Goal: Task Accomplishment & Management: Manage account settings

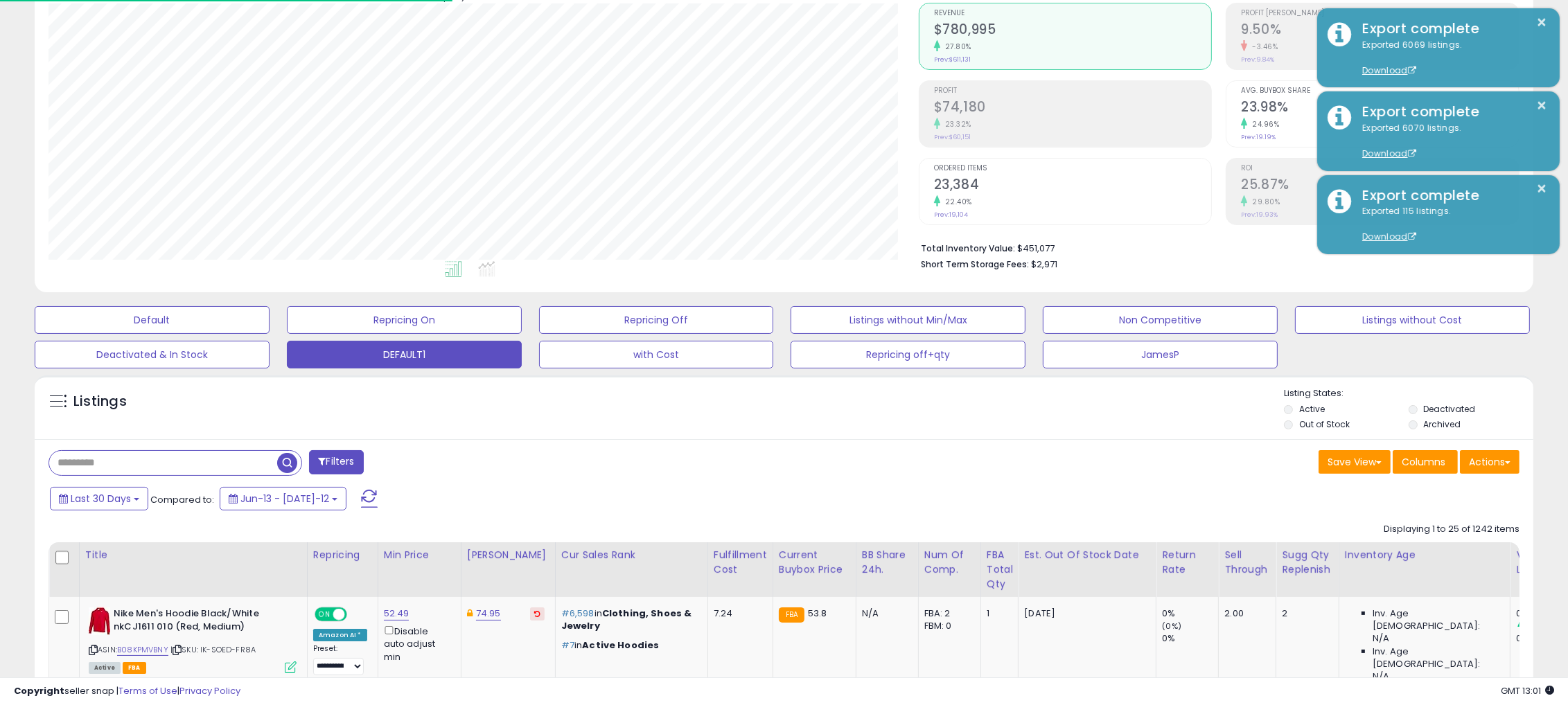
scroll to position [283, 869]
click at [114, 496] on span "Last 30 Days" at bounding box center [101, 499] width 61 height 14
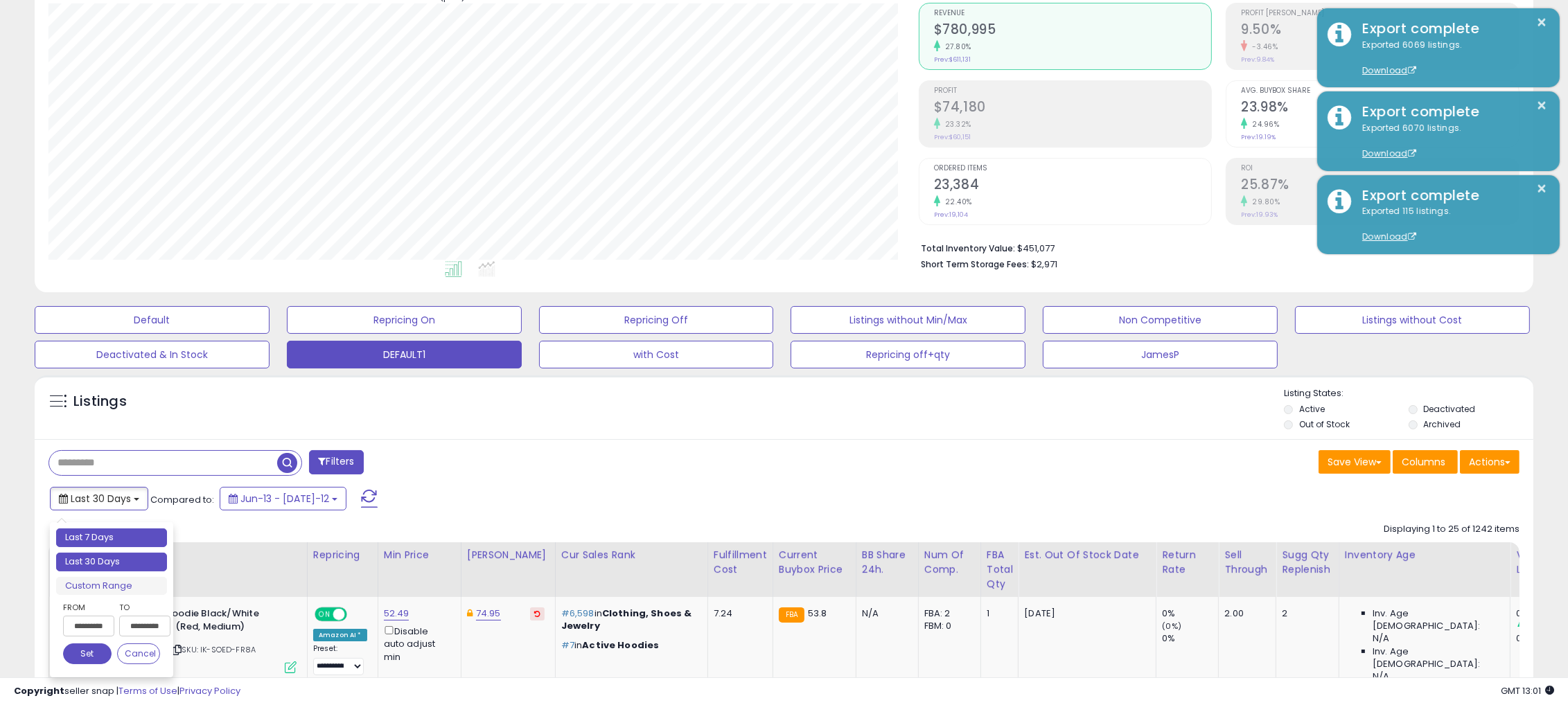
type input "**********"
click at [85, 542] on li "Last 7 Days" at bounding box center [111, 537] width 111 height 18
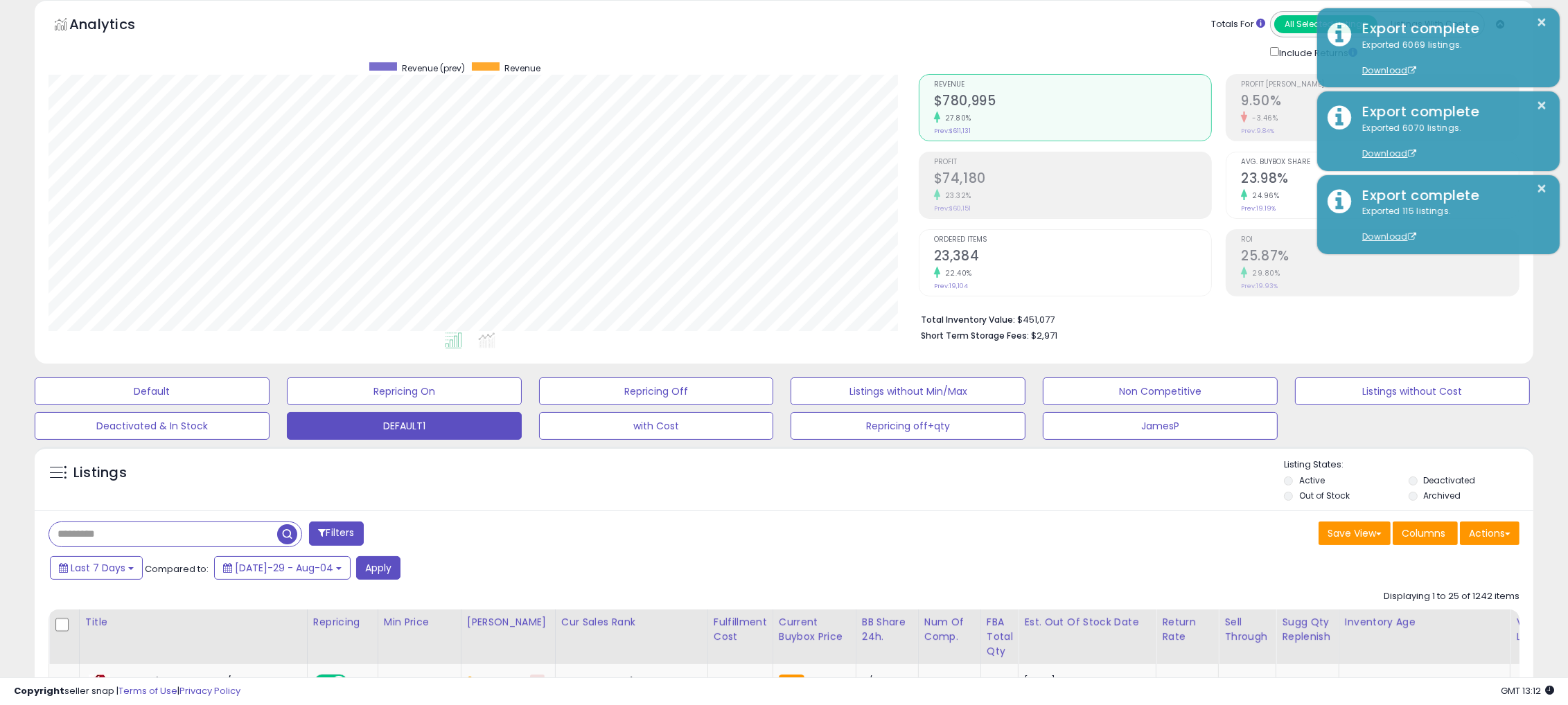
scroll to position [0, 0]
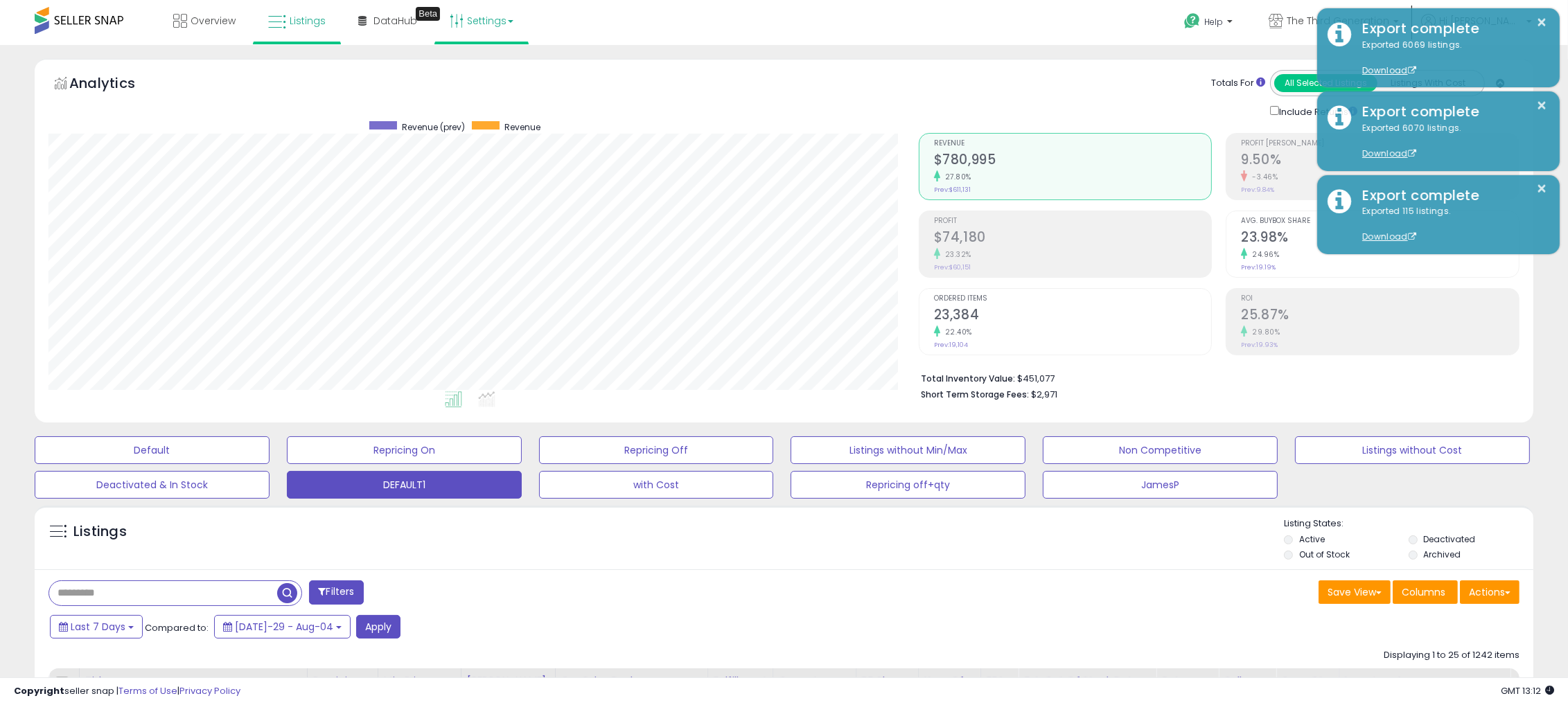
click at [475, 16] on link "Settings" at bounding box center [481, 21] width 85 height 41
click at [467, 66] on link "Store settings" at bounding box center [483, 70] width 63 height 13
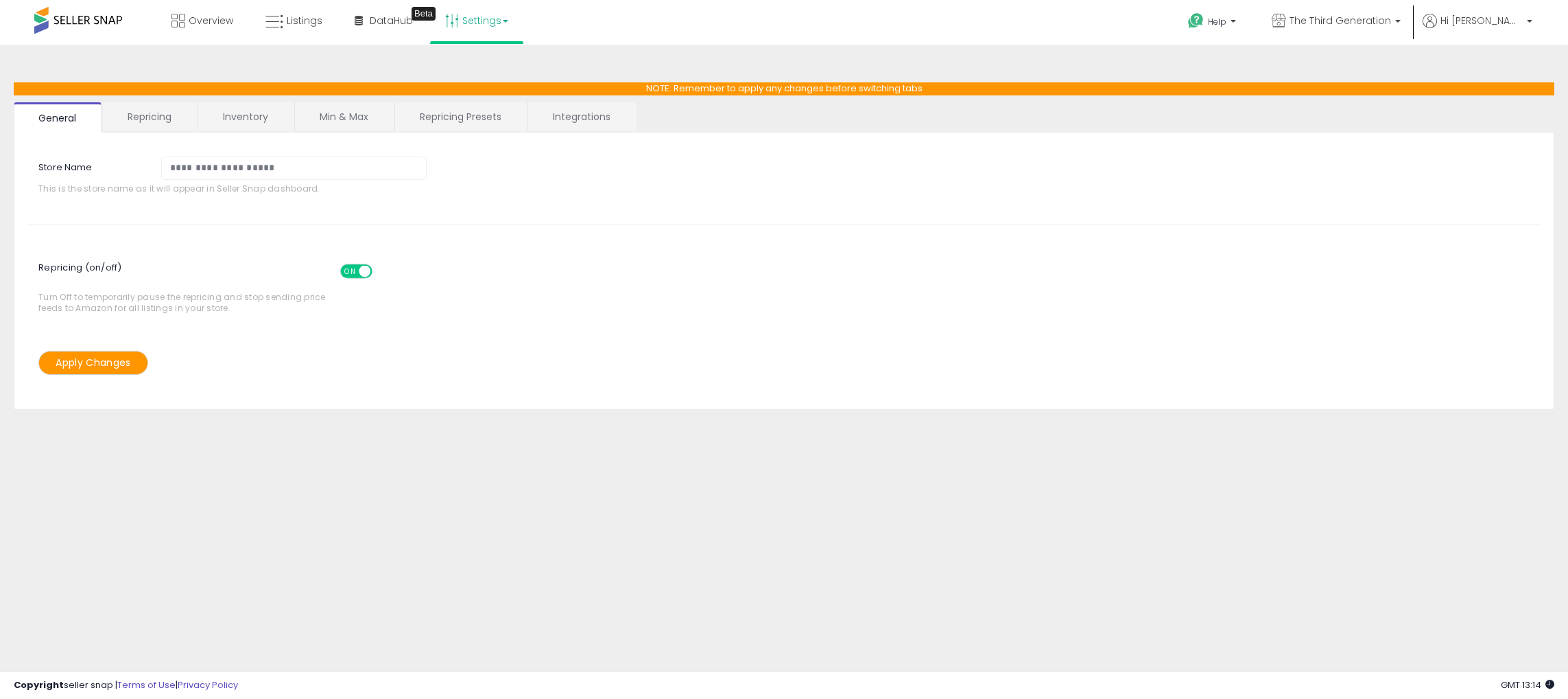
click at [154, 123] on link "Repricing" at bounding box center [150, 116] width 94 height 29
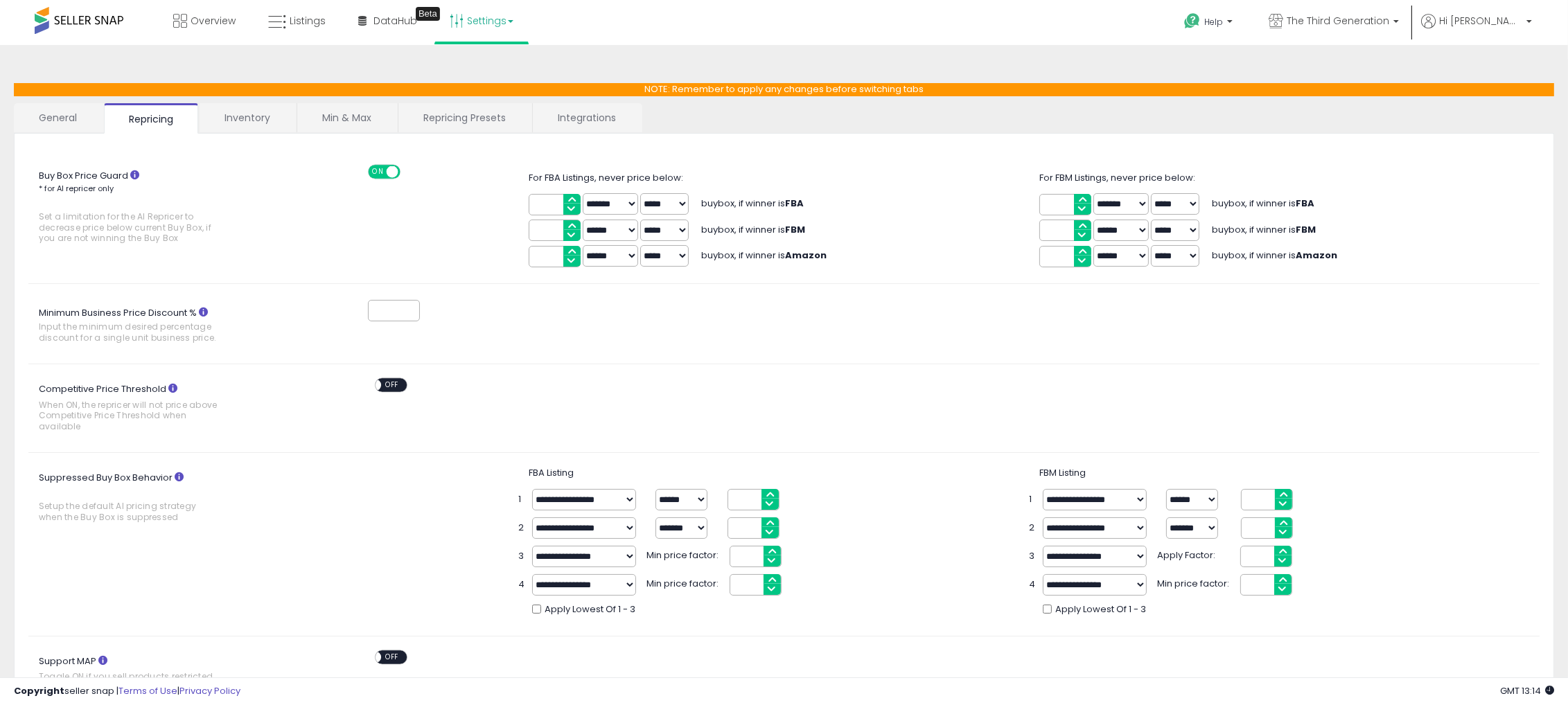
click at [263, 120] on link "Inventory" at bounding box center [247, 117] width 96 height 29
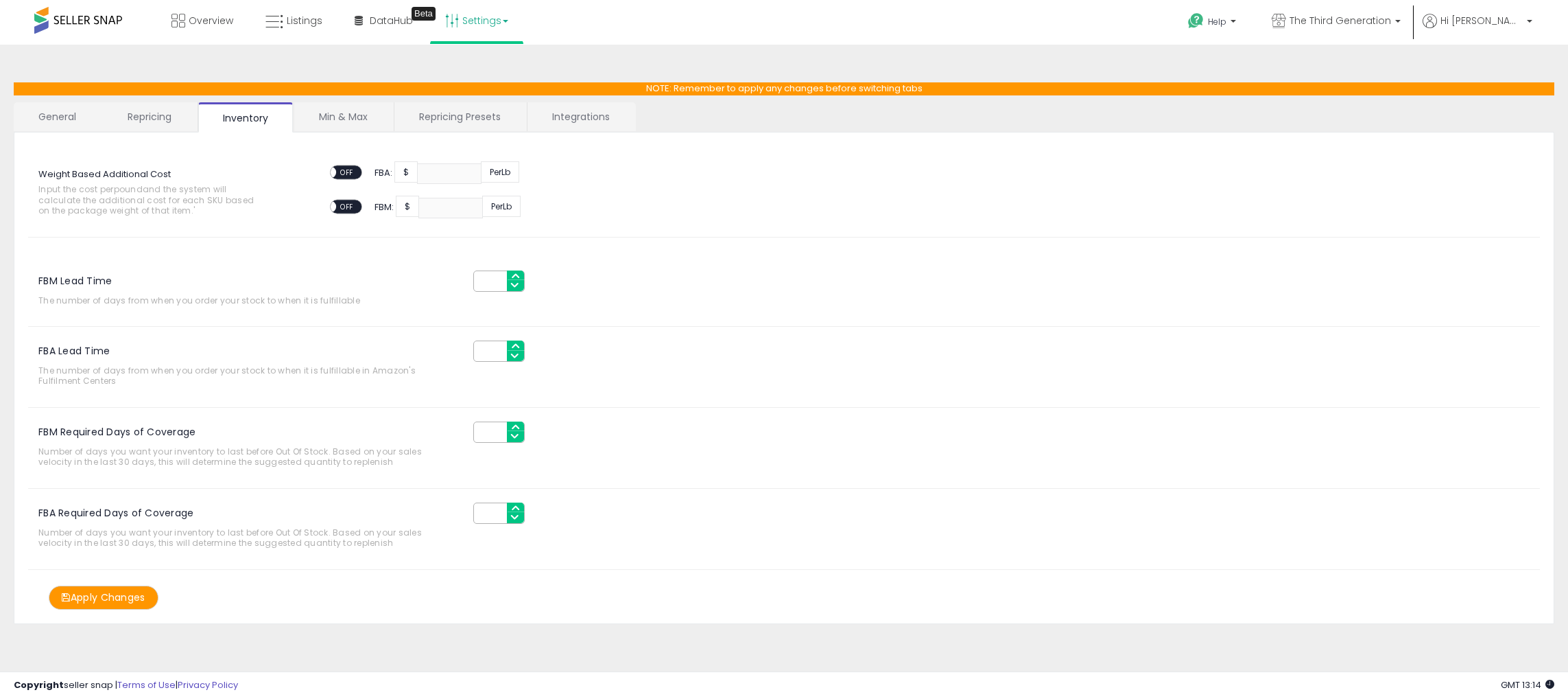
click at [367, 128] on link "Min & Max" at bounding box center [343, 116] width 98 height 29
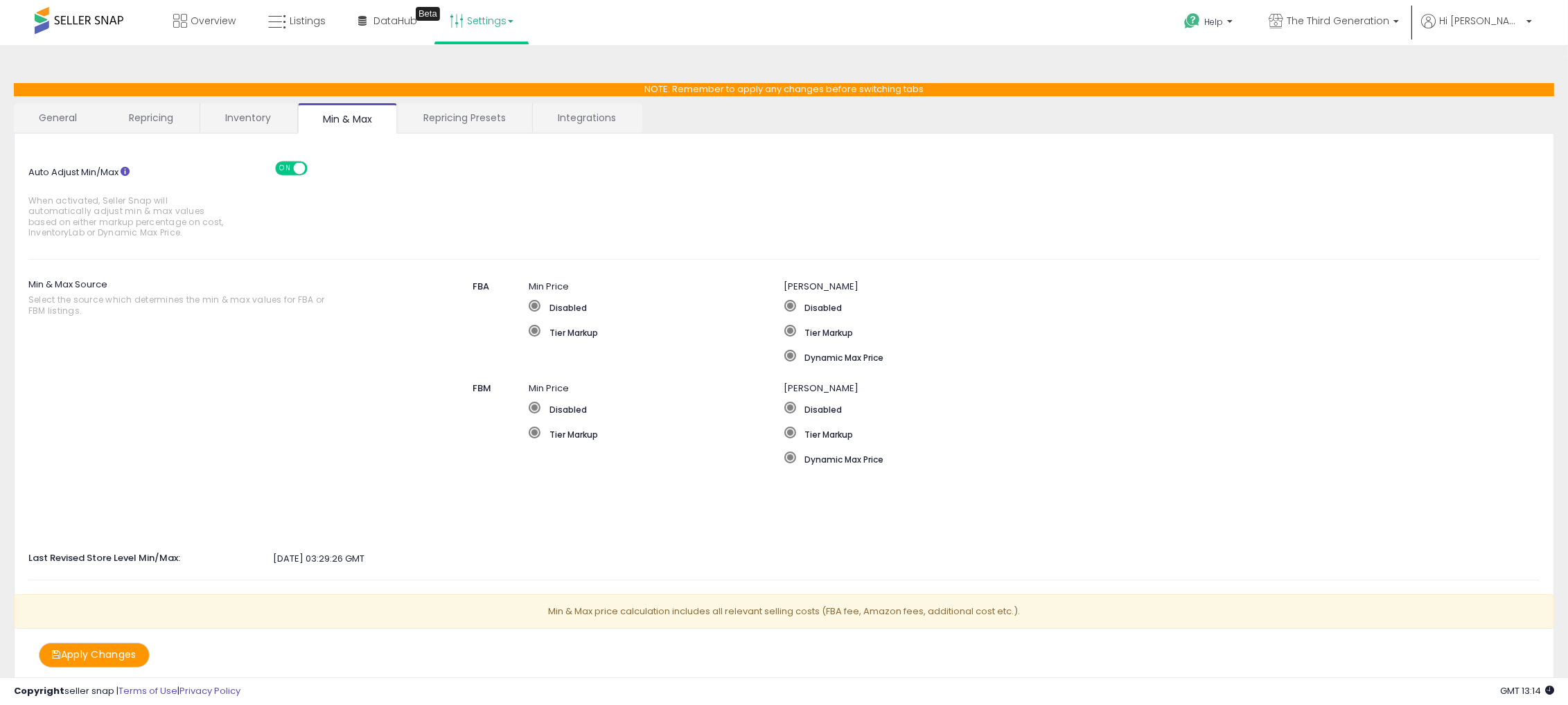
click at [464, 124] on link "Repricing Presets" at bounding box center [464, 117] width 132 height 29
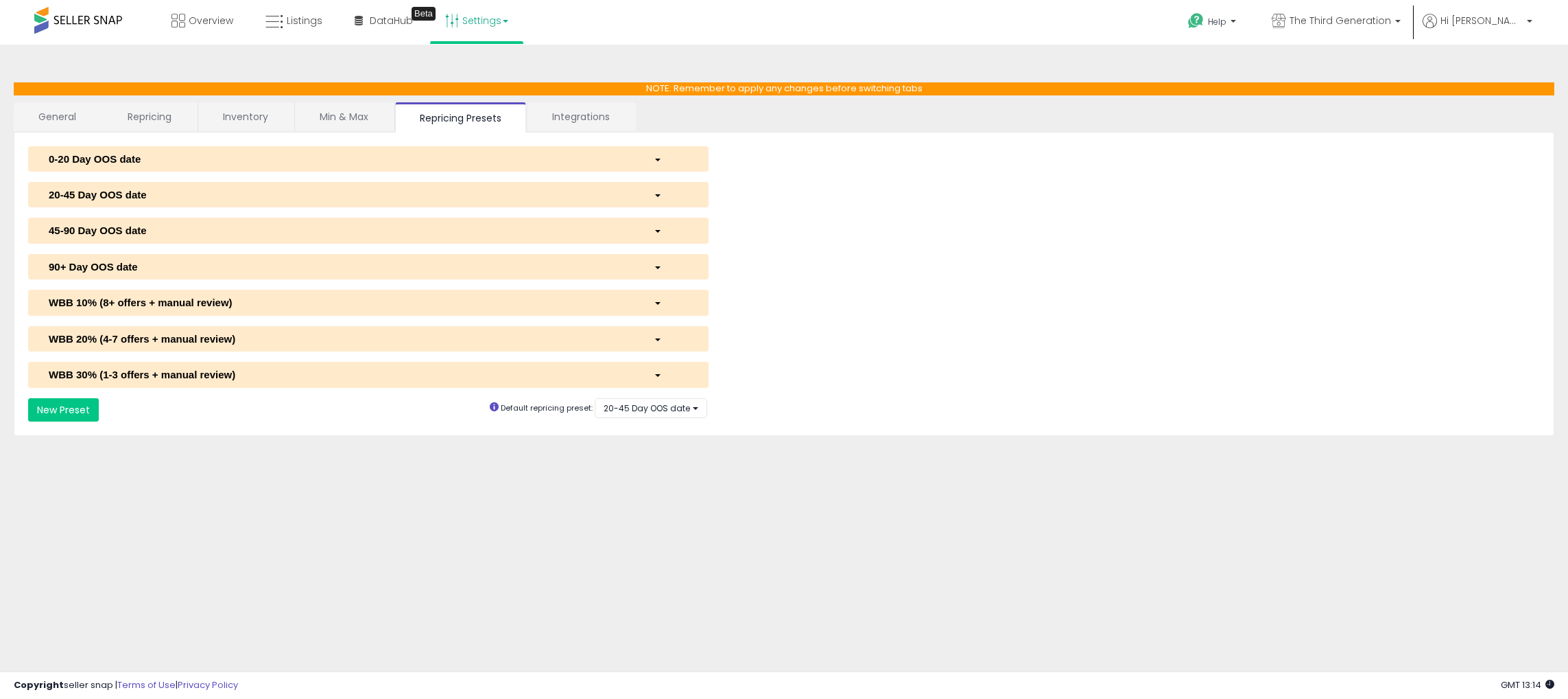
click at [628, 167] on button "0-20 Day OOS date" at bounding box center [368, 159] width 680 height 26
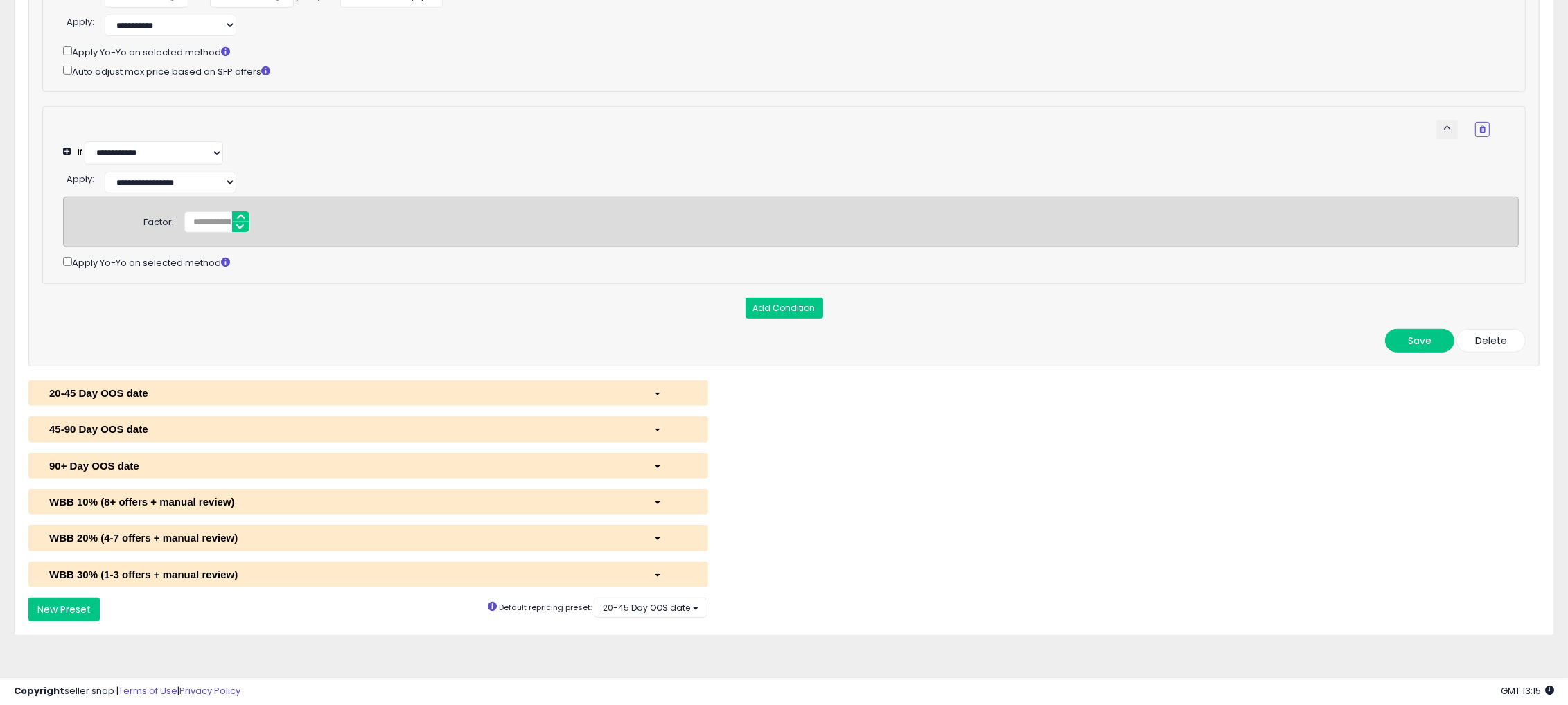
scroll to position [1120, 0]
click at [652, 391] on div "button" at bounding box center [670, 393] width 55 height 15
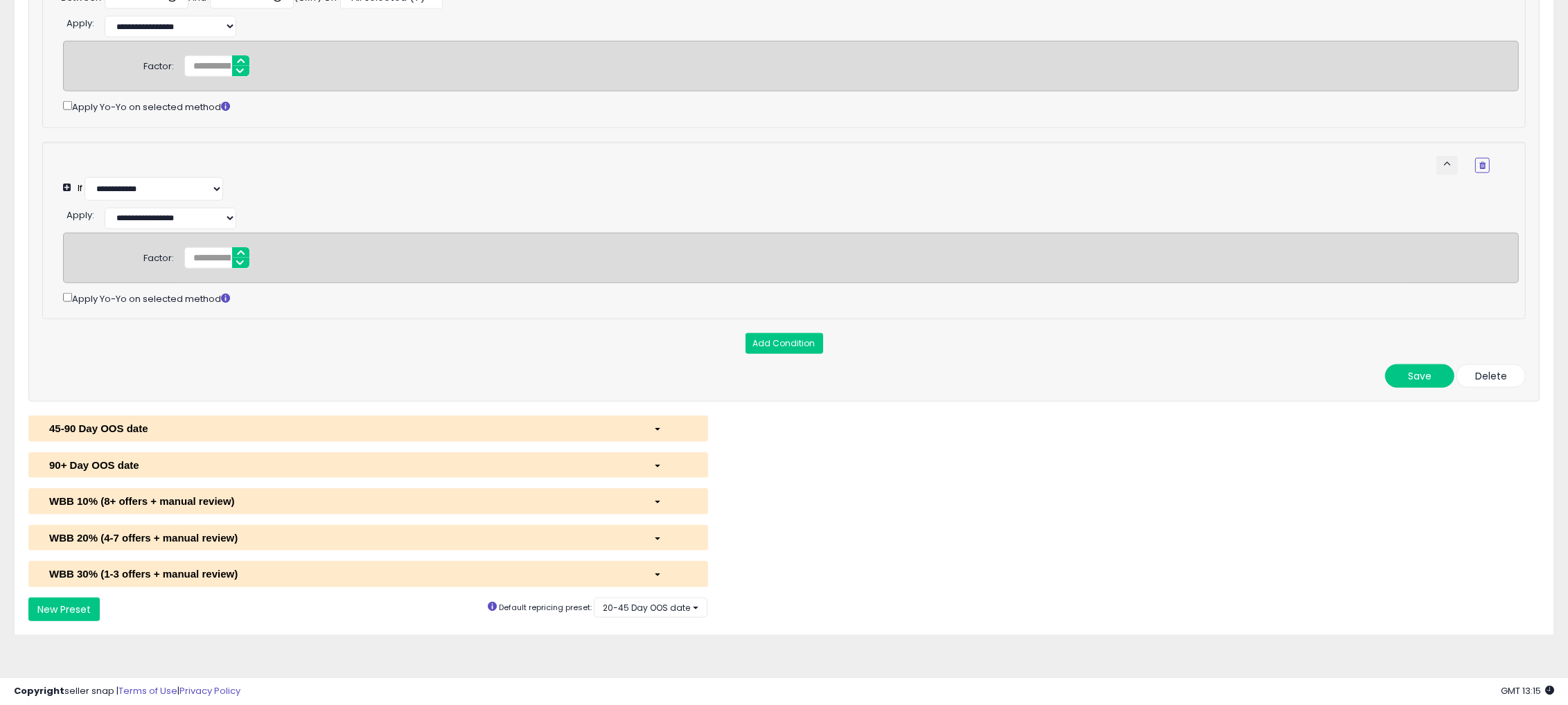
scroll to position [2473, 0]
click at [660, 430] on div "button" at bounding box center [670, 428] width 55 height 15
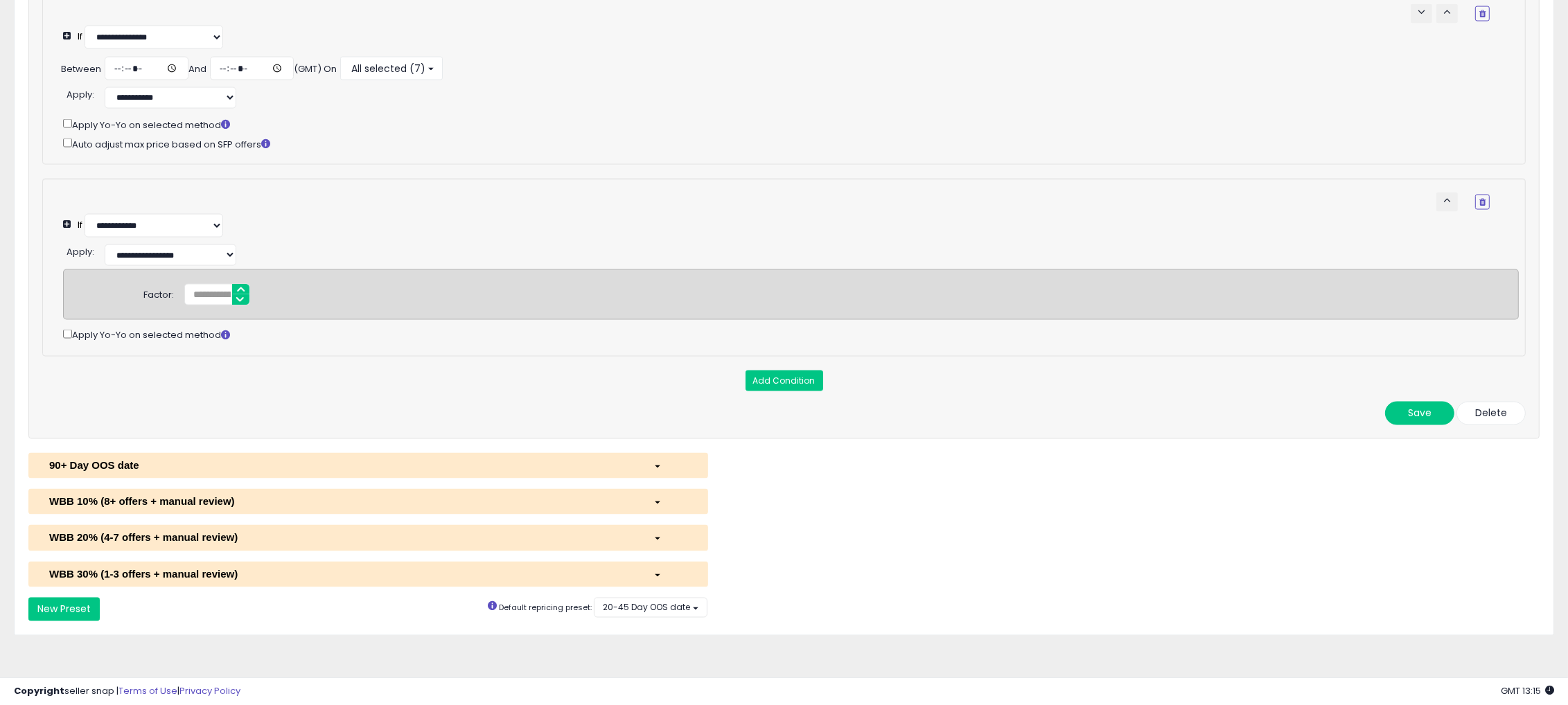
scroll to position [3766, 0]
click at [652, 460] on div "button" at bounding box center [670, 466] width 55 height 15
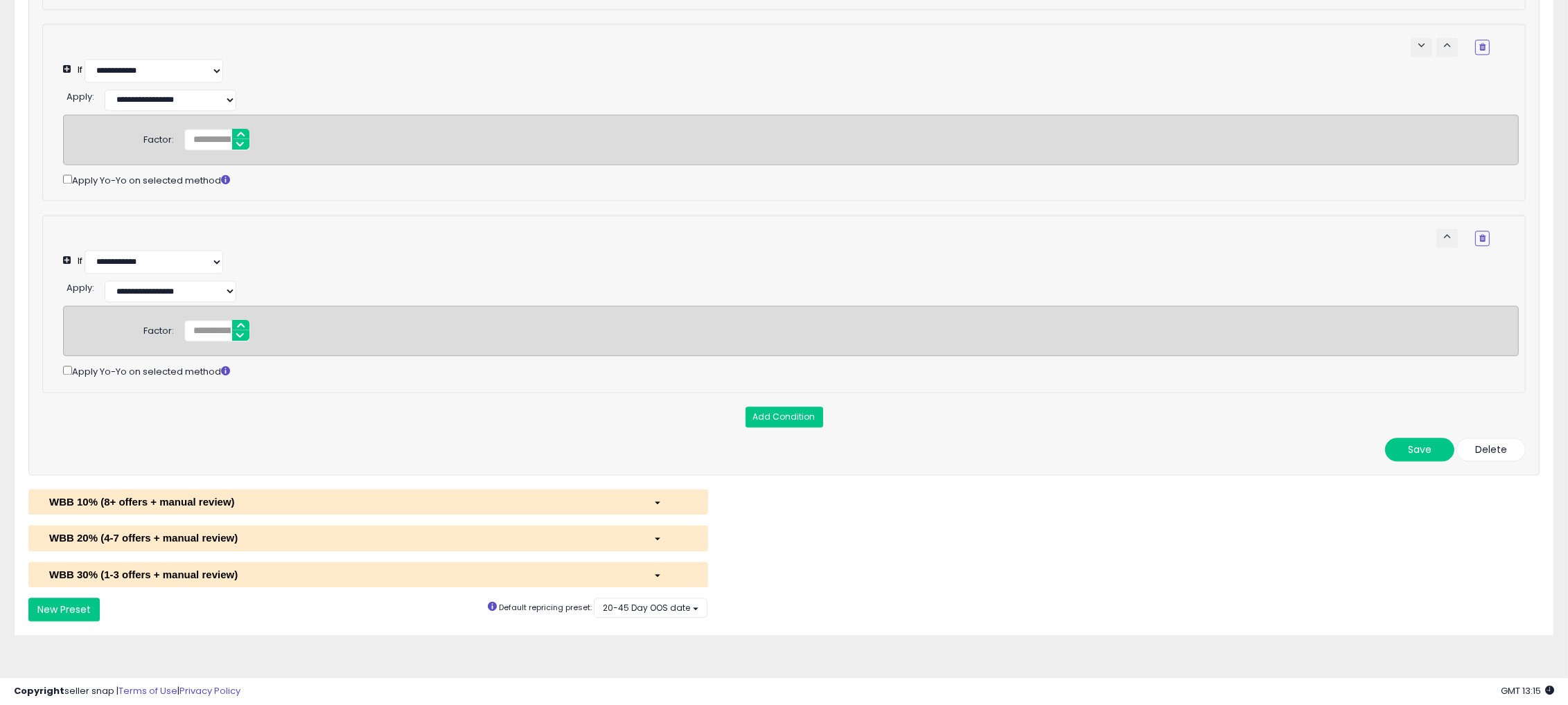
scroll to position [4855, 0]
click at [648, 501] on div "button" at bounding box center [670, 501] width 55 height 15
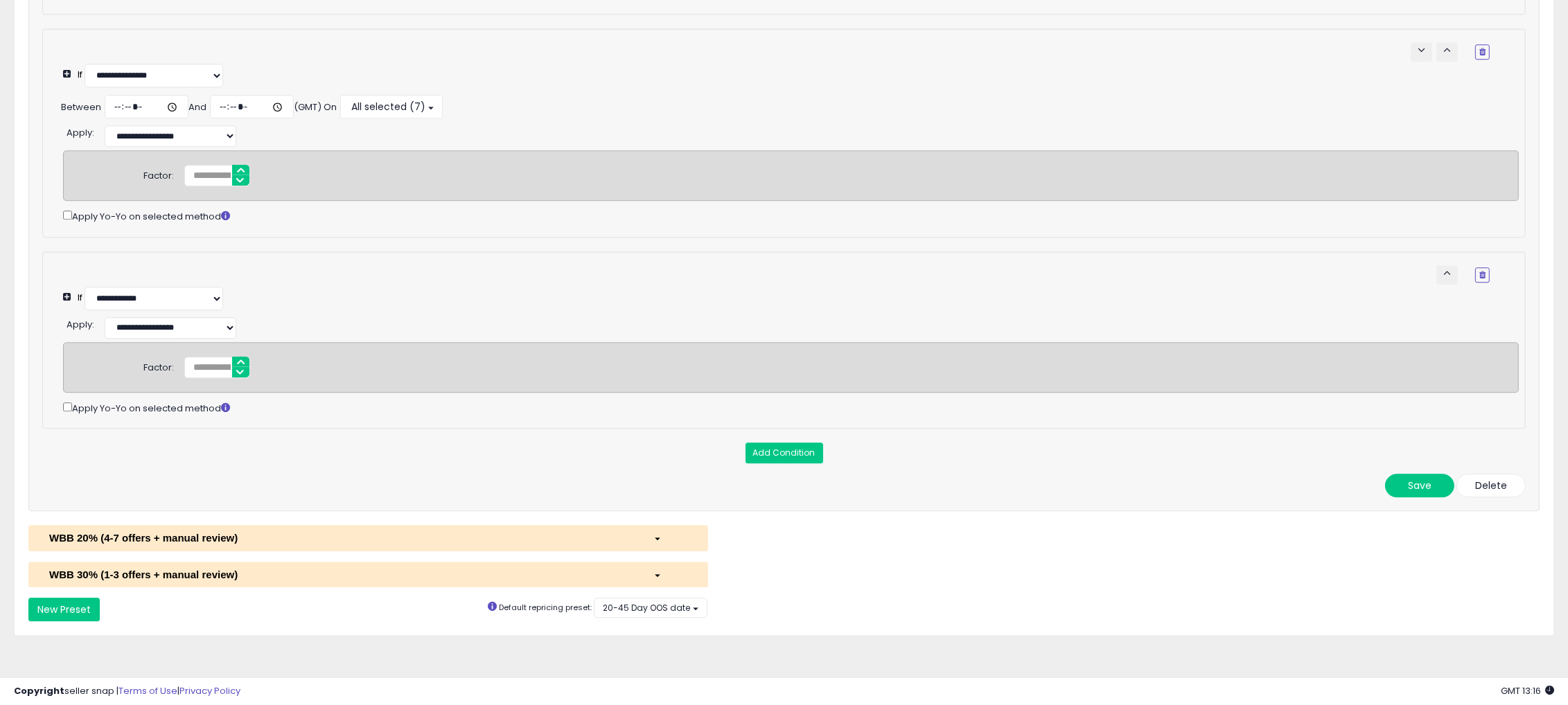
scroll to position [6057, 0]
click at [605, 536] on div "WBB 20% (4-7 offers + manual review)" at bounding box center [341, 538] width 604 height 15
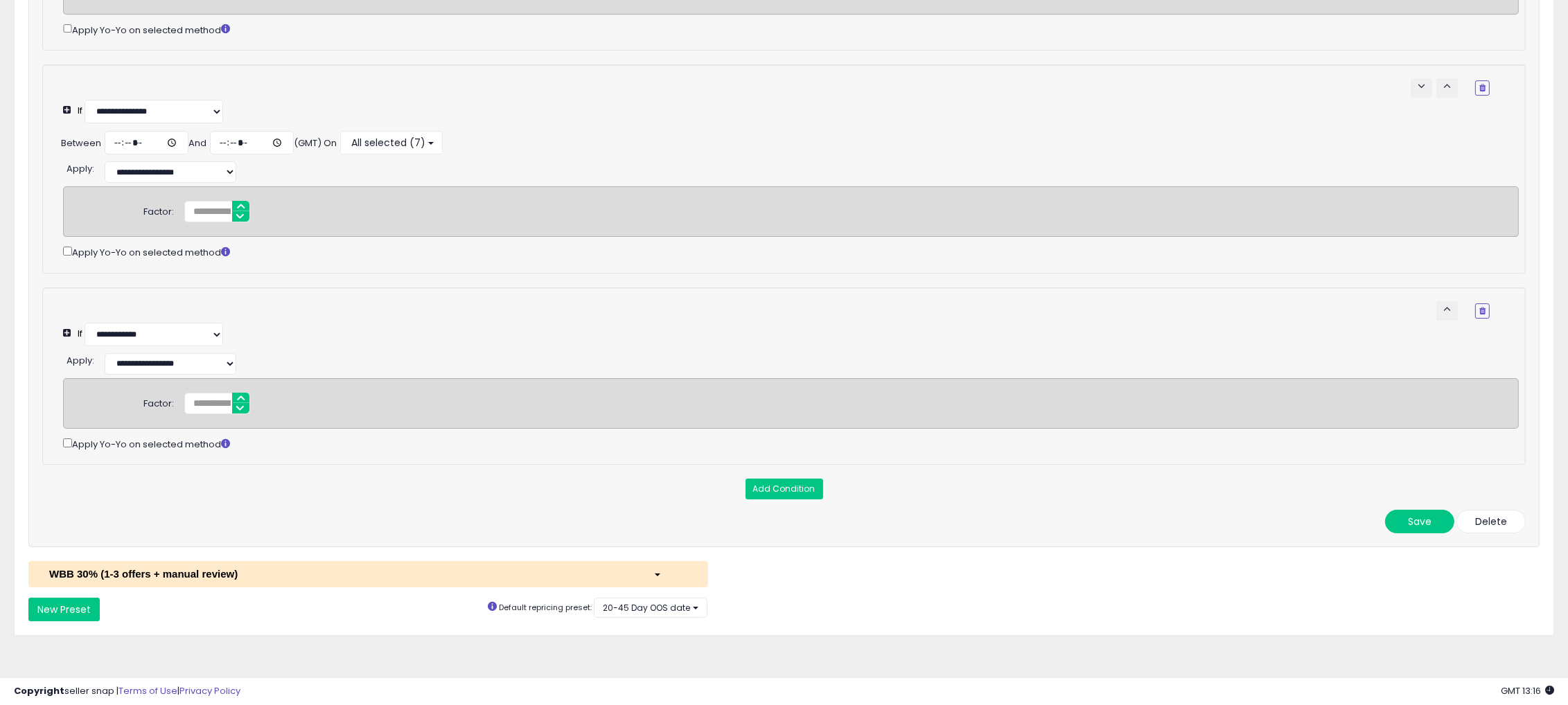
scroll to position [7259, 0]
click at [615, 569] on div "WBB 30% (1-3 offers + manual review)" at bounding box center [341, 574] width 604 height 15
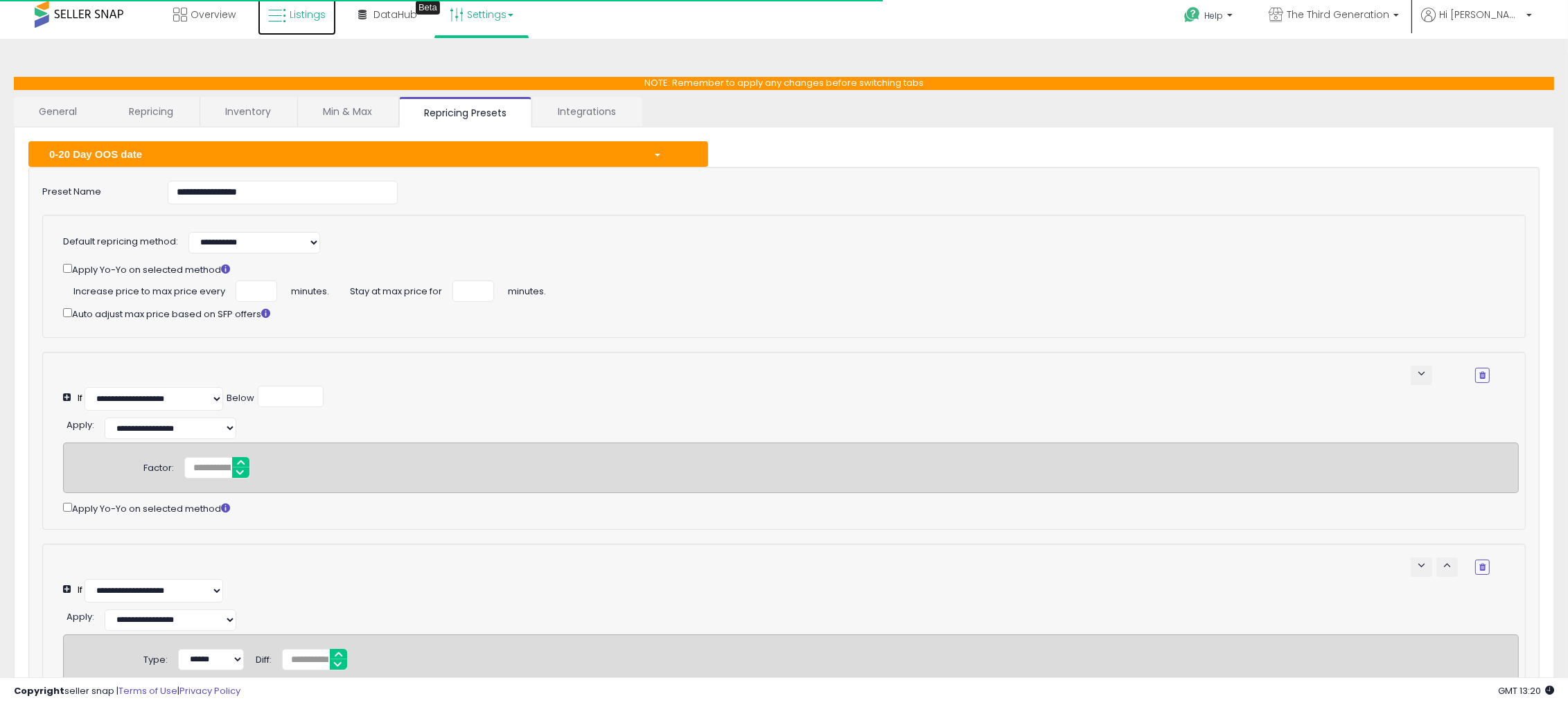
scroll to position [0, 0]
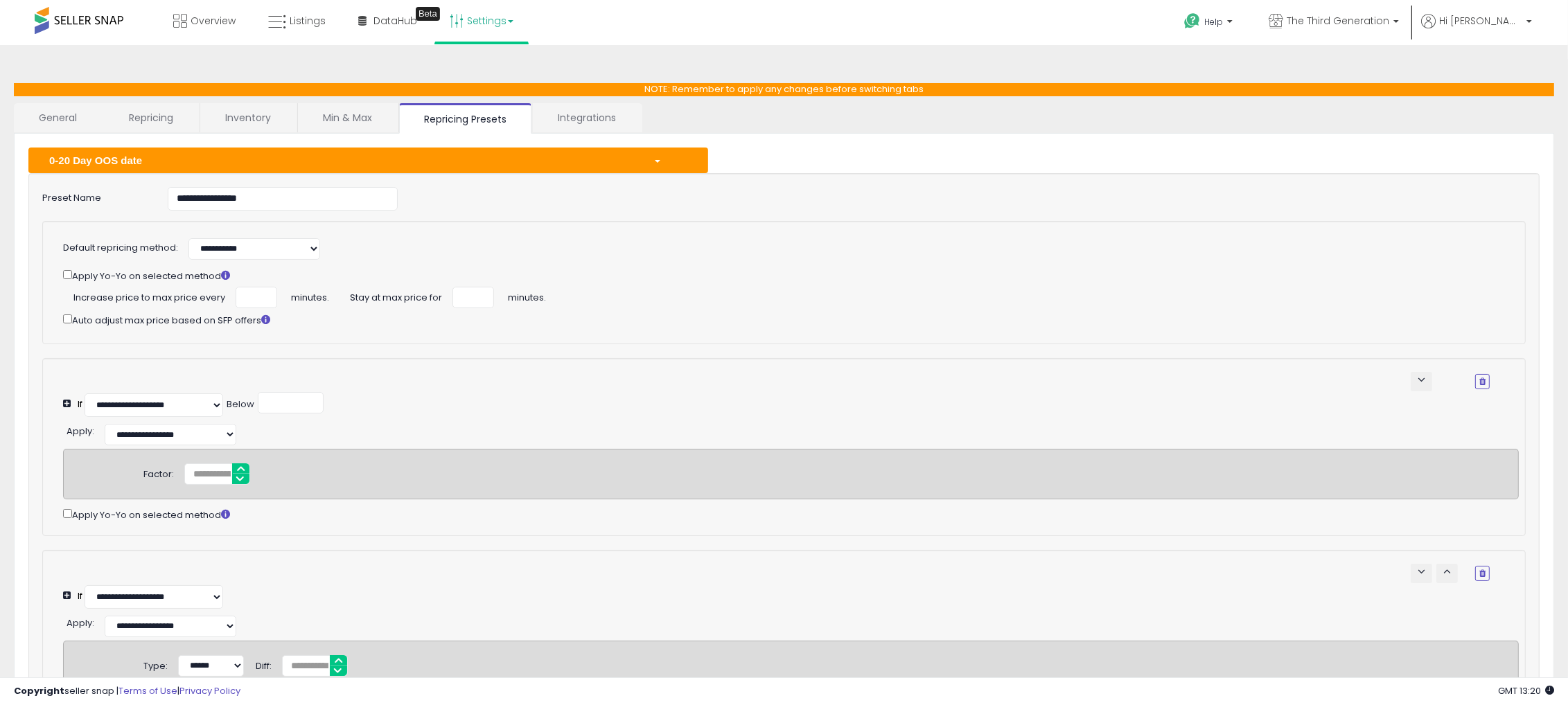
click at [340, 119] on link "Min & Max" at bounding box center [348, 117] width 99 height 29
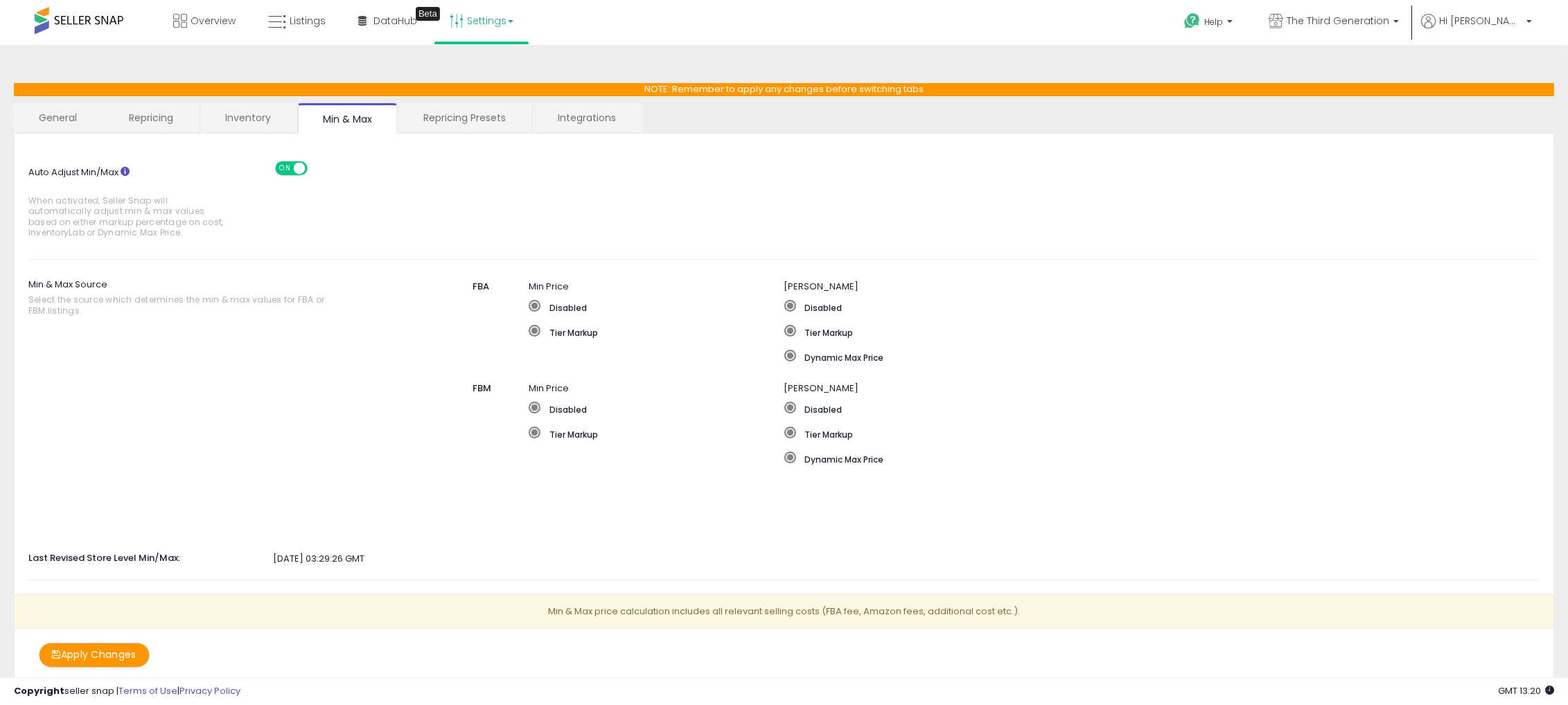
click at [469, 116] on link "Repricing Presets" at bounding box center [464, 117] width 132 height 29
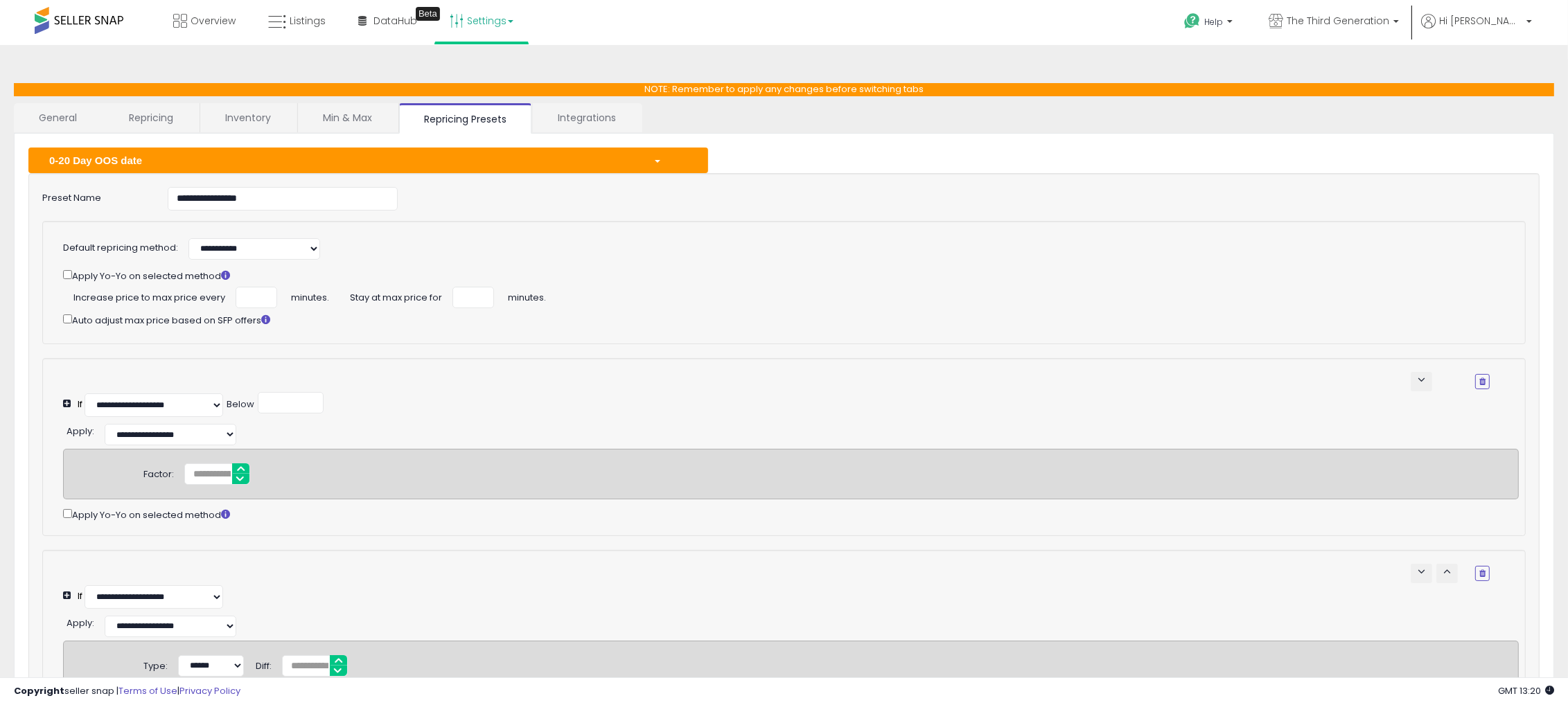
click at [551, 114] on link "Integrations" at bounding box center [587, 117] width 108 height 29
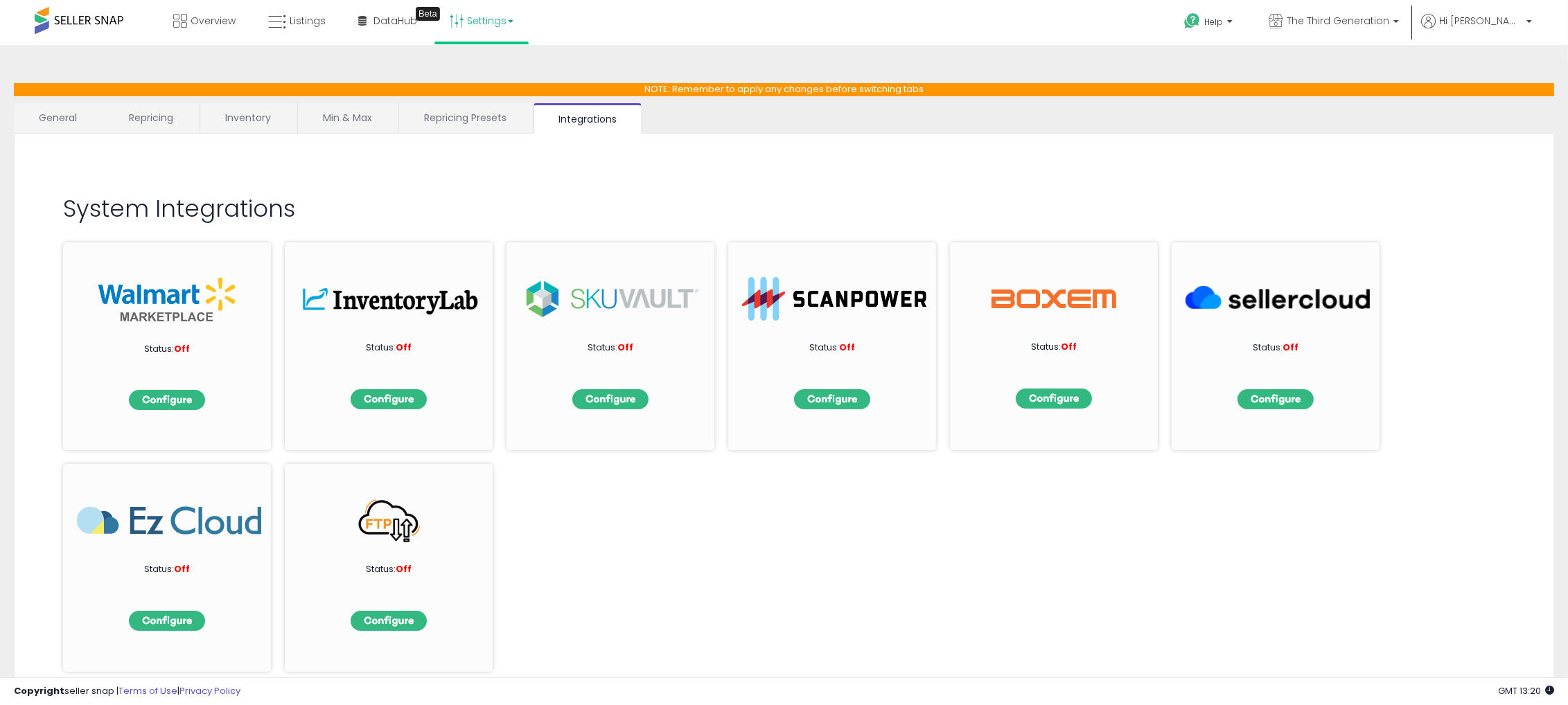
click at [456, 118] on link "Repricing Presets" at bounding box center [465, 117] width 132 height 29
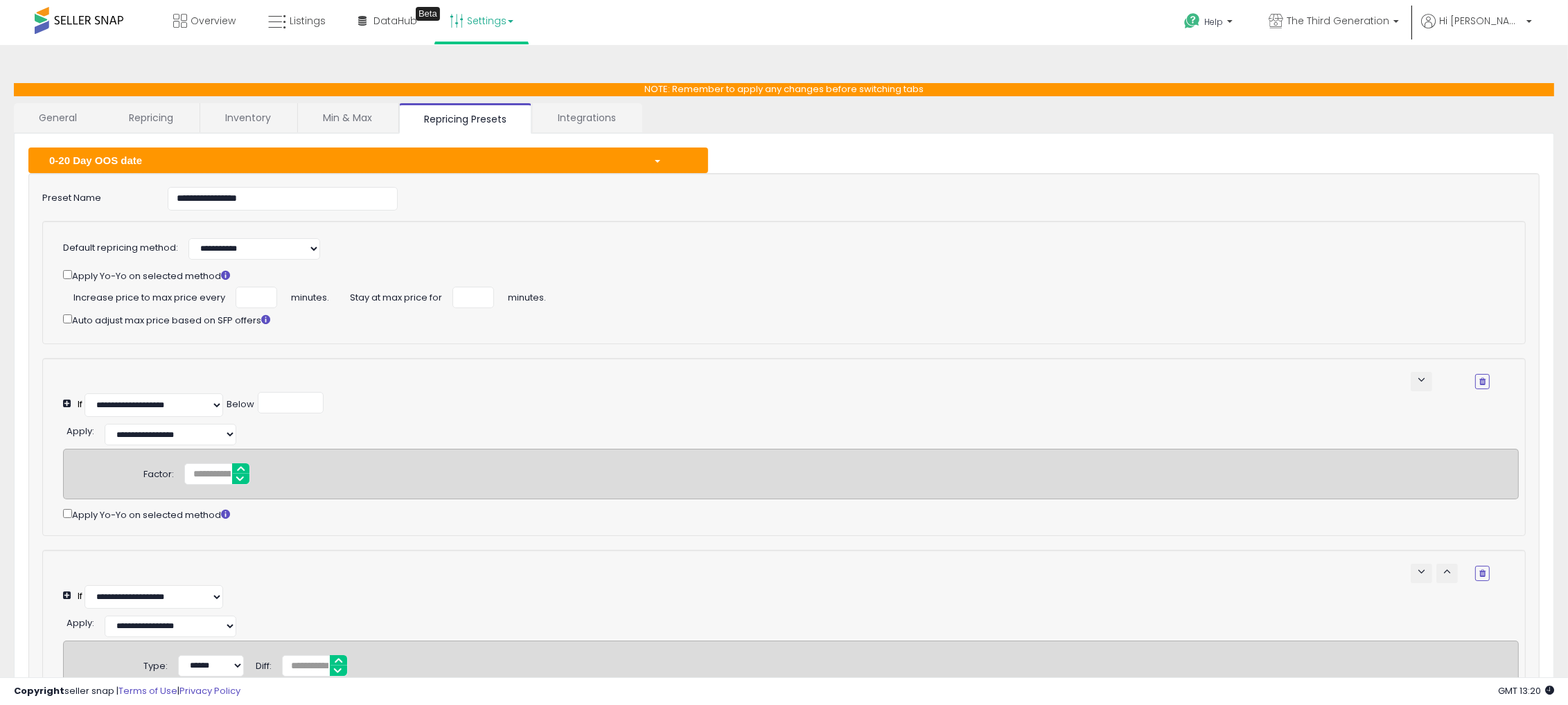
click at [369, 164] on div "0-20 Day OOS date" at bounding box center [341, 160] width 604 height 15
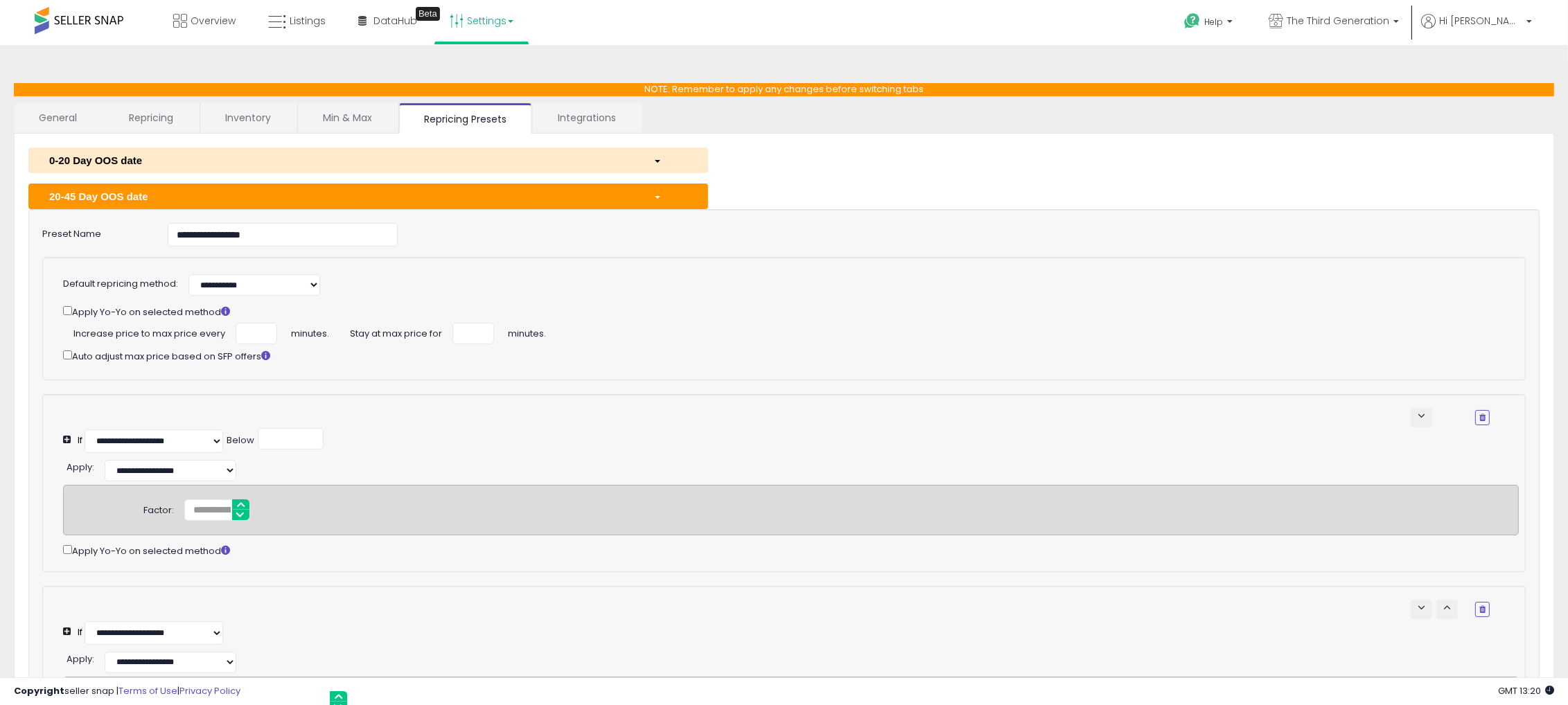
click at [365, 202] on div "20-45 Day OOS date" at bounding box center [341, 196] width 604 height 15
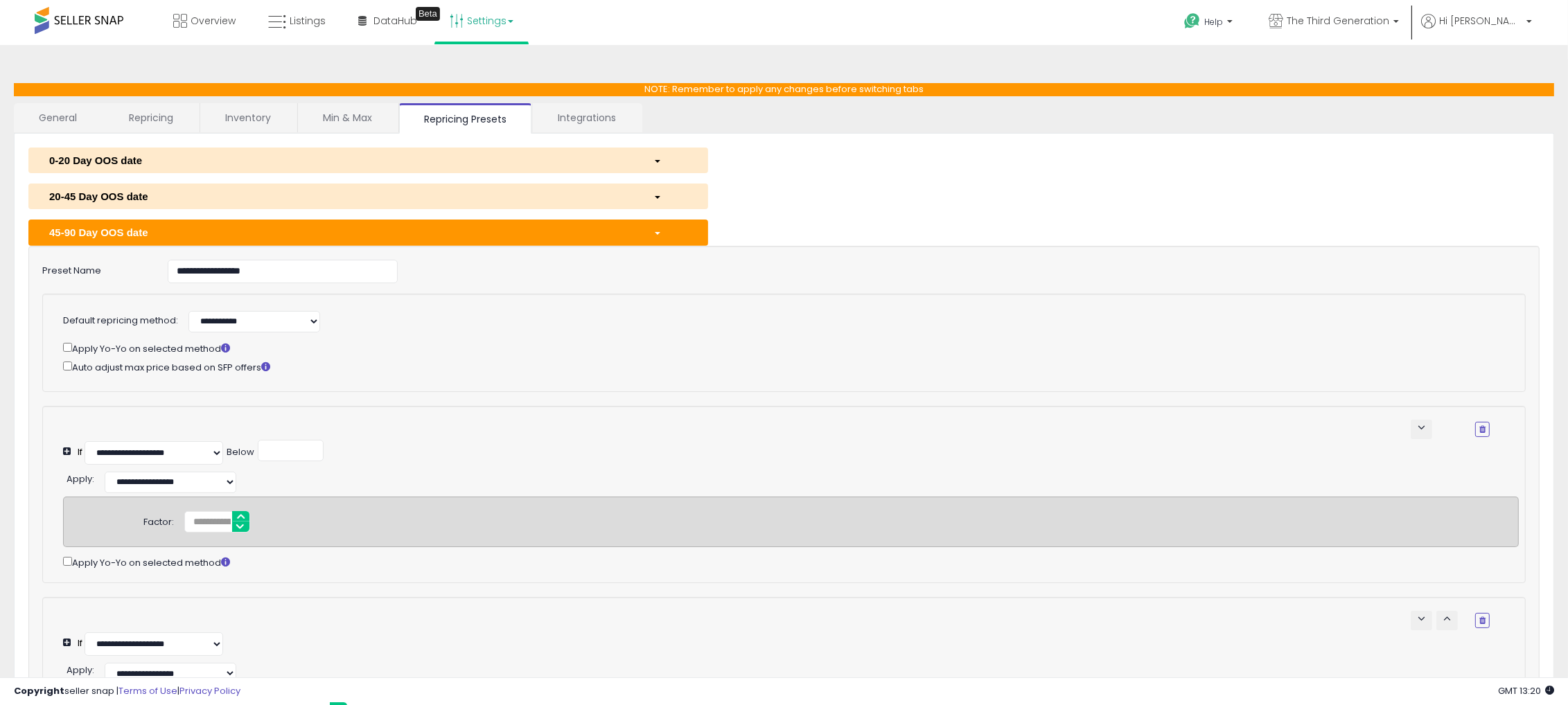
click at [365, 236] on div "45-90 Day OOS date" at bounding box center [341, 232] width 604 height 15
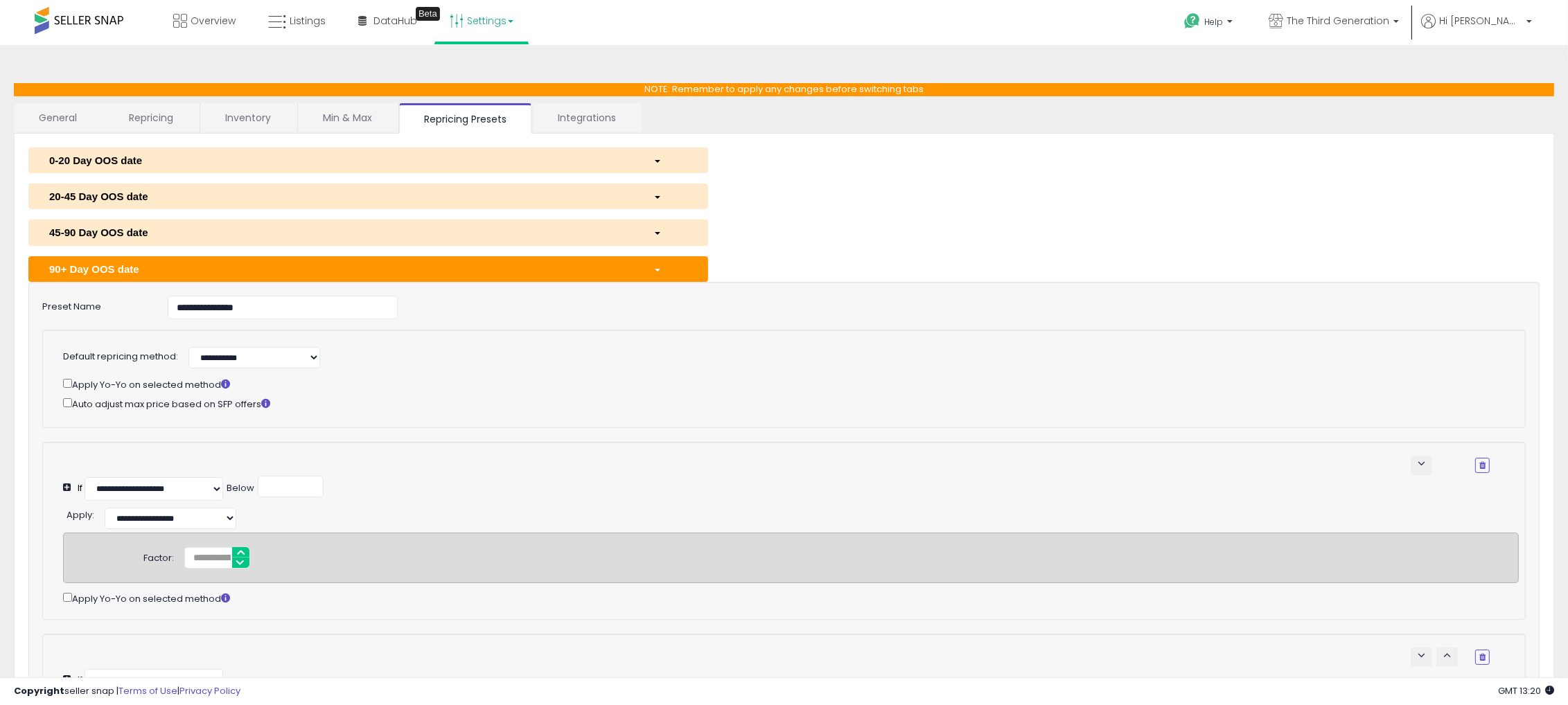
click at [363, 267] on div "90+ Day OOS date" at bounding box center [341, 269] width 604 height 15
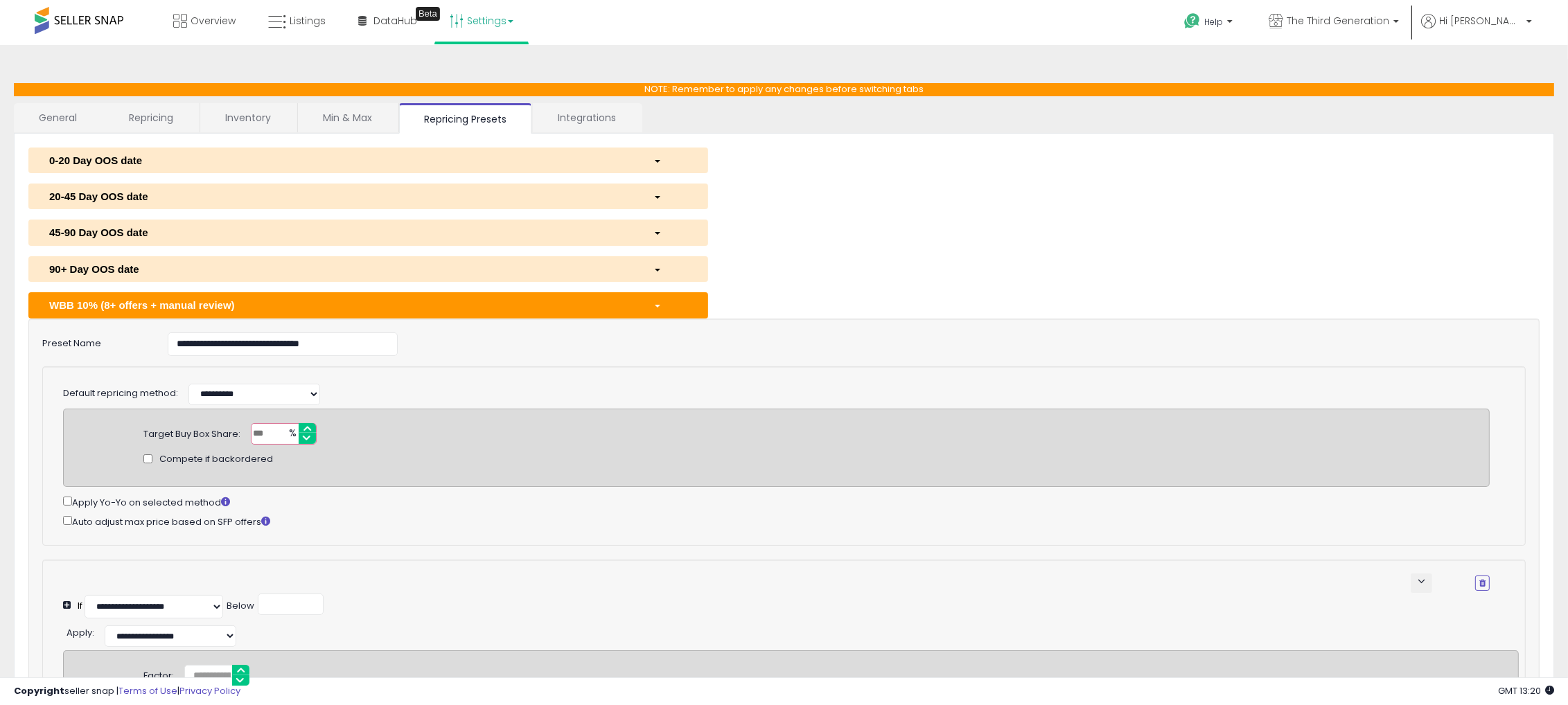
click at [363, 311] on div "WBB 10% (8+ offers + manual review)" at bounding box center [341, 305] width 604 height 15
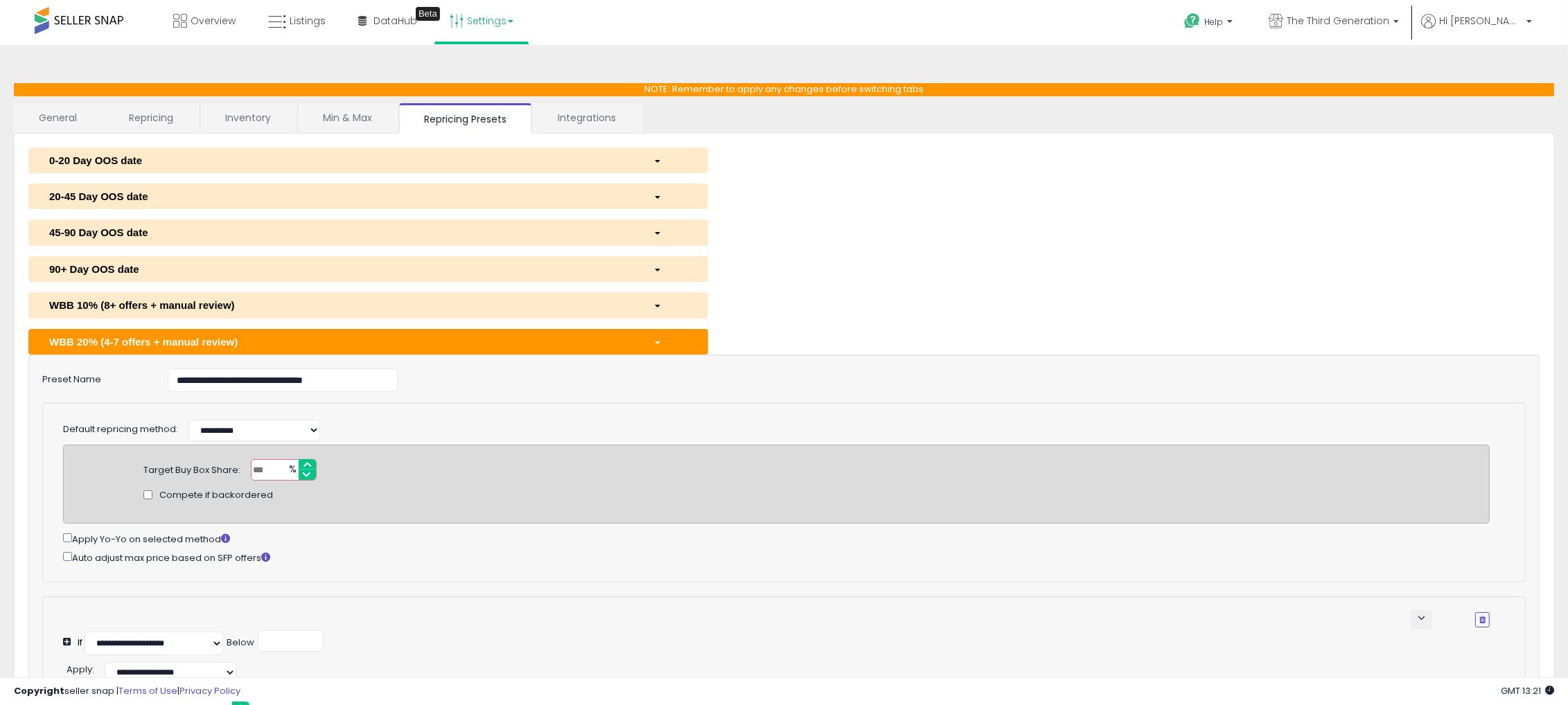
click at [417, 338] on div "WBB 20% (4-7 offers + manual review)" at bounding box center [341, 341] width 604 height 15
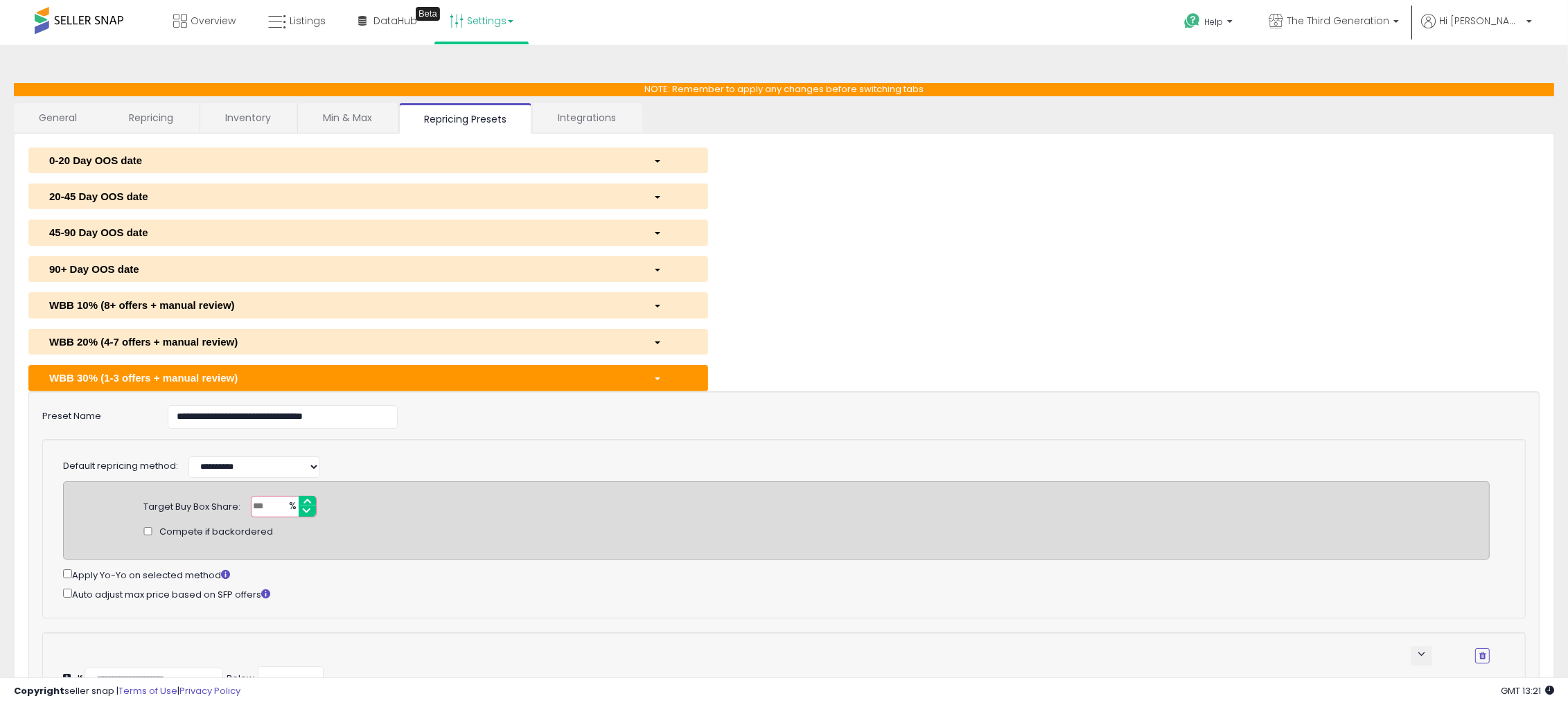
click at [438, 375] on div "WBB 30% (1-3 offers + manual review)" at bounding box center [341, 378] width 604 height 15
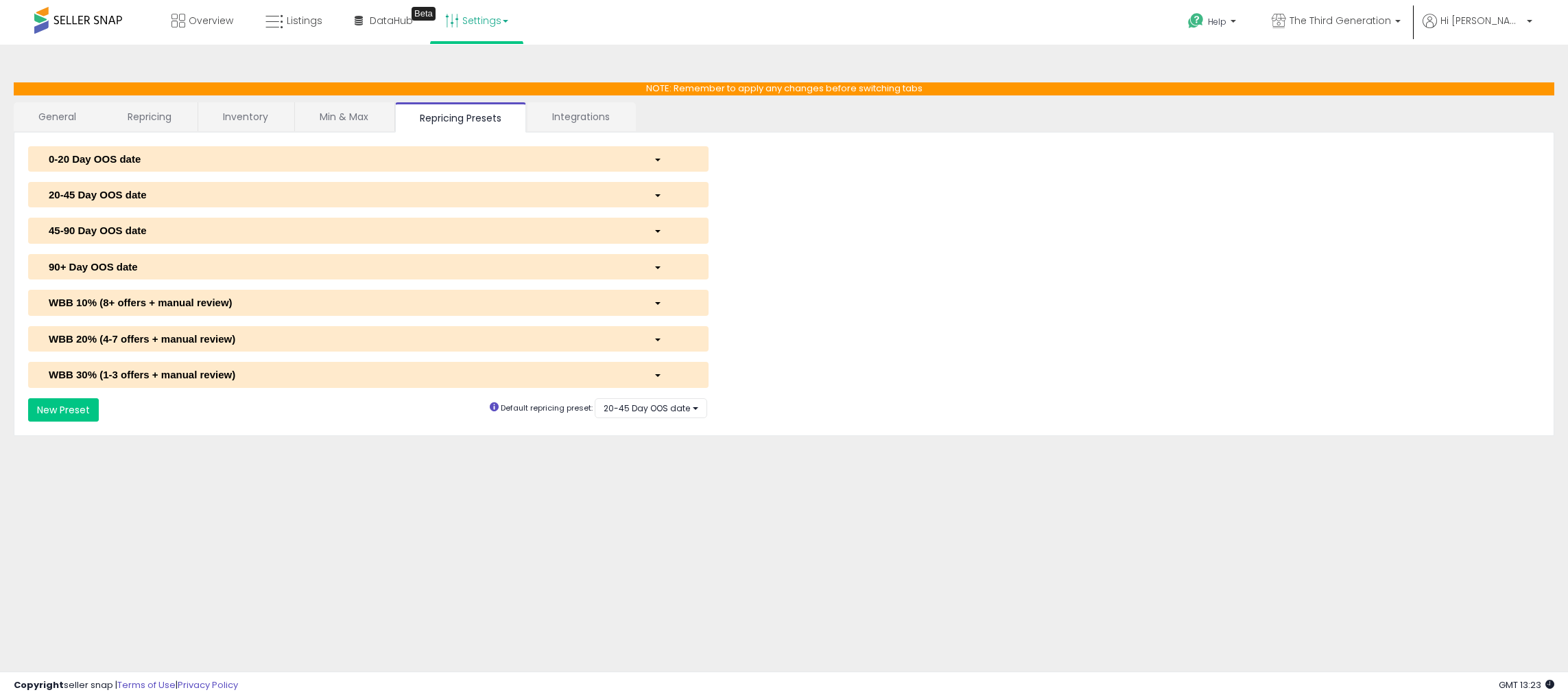
click at [657, 159] on span "button" at bounding box center [658, 160] width 6 height 3
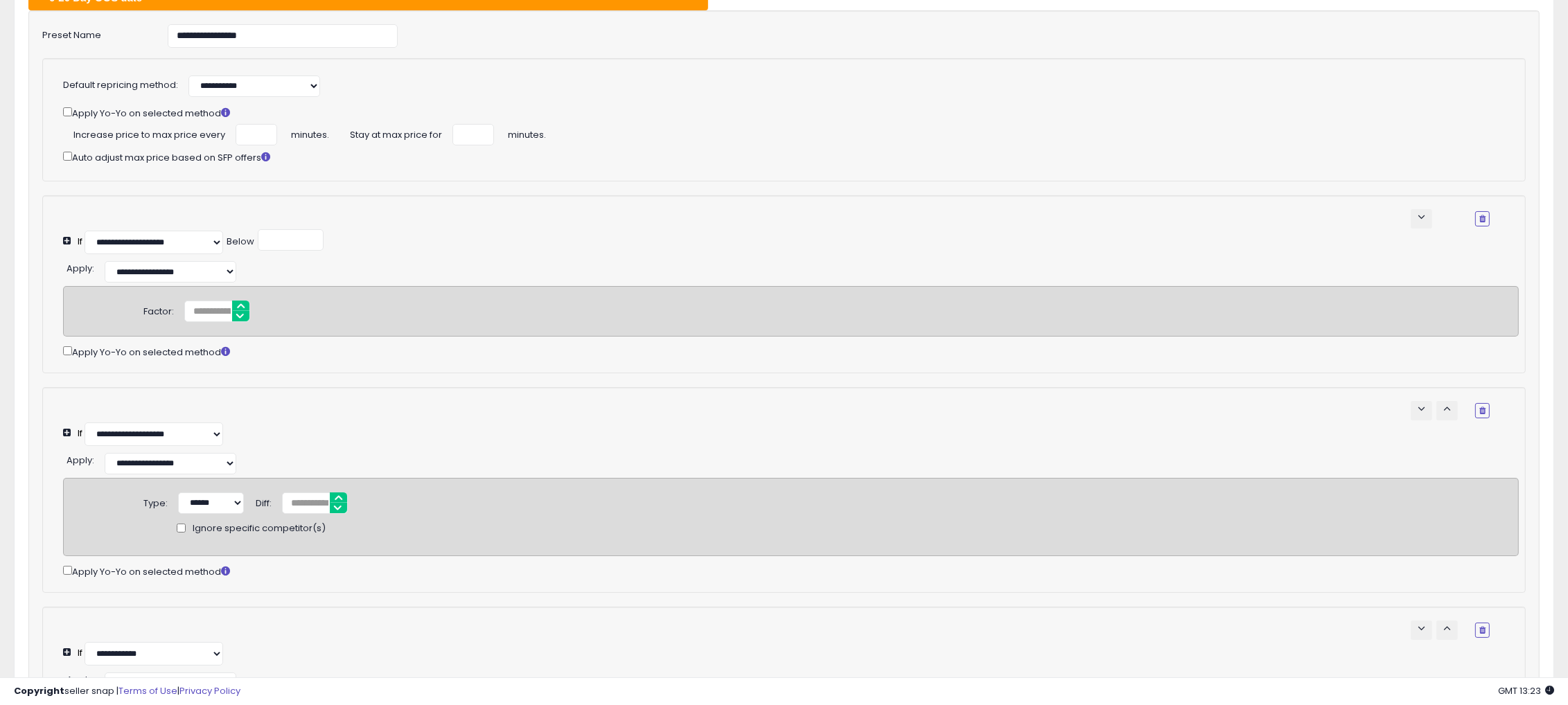
scroll to position [173, 0]
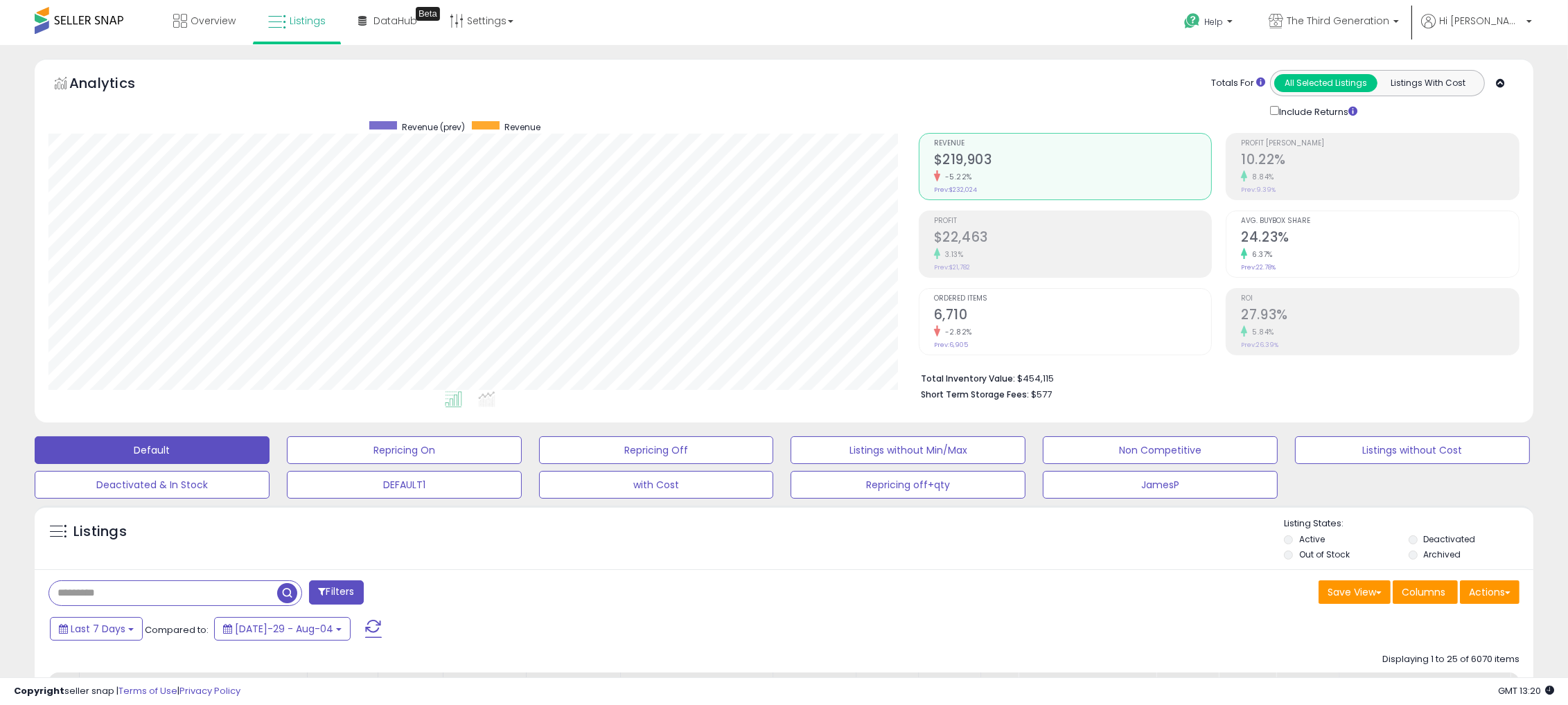
scroll to position [283, 869]
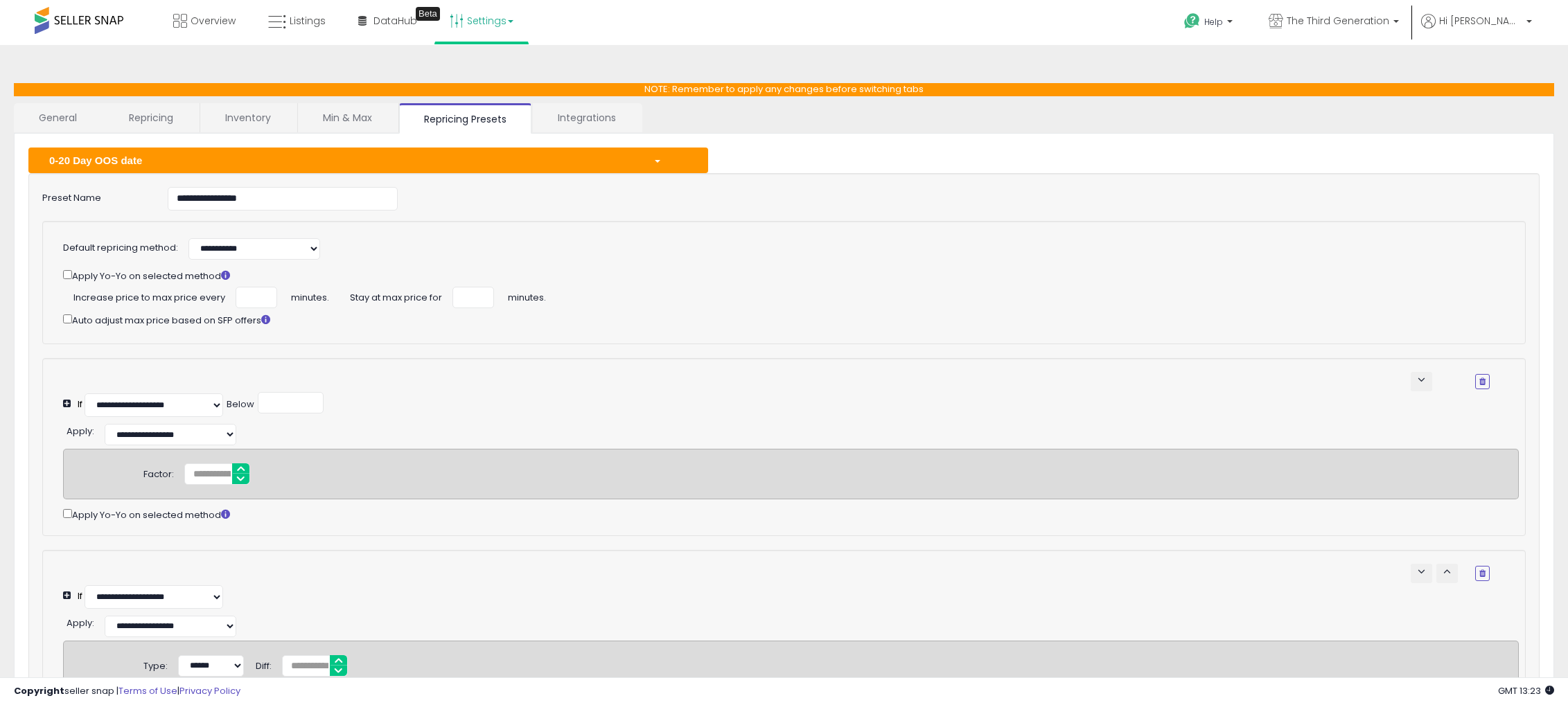
select select "**********"
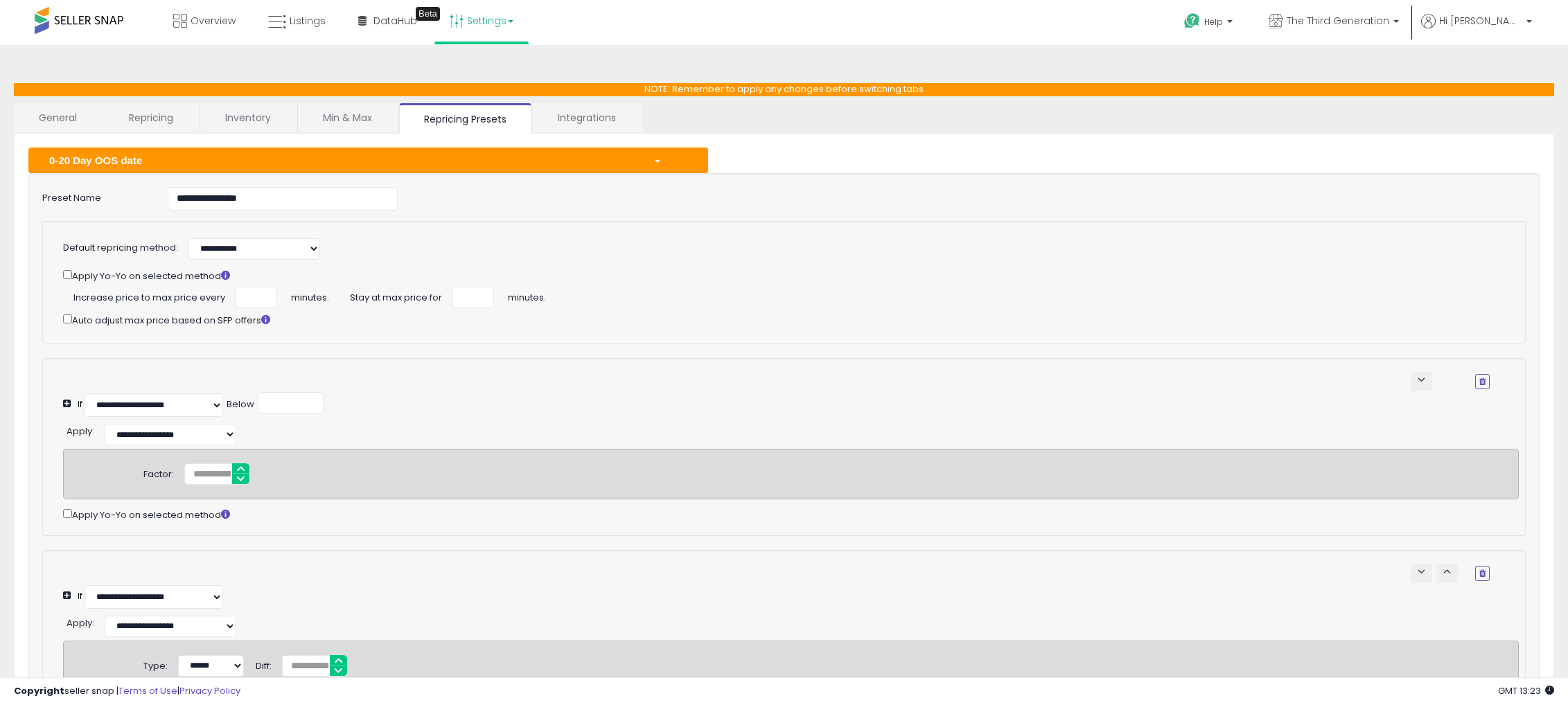
select select "**********"
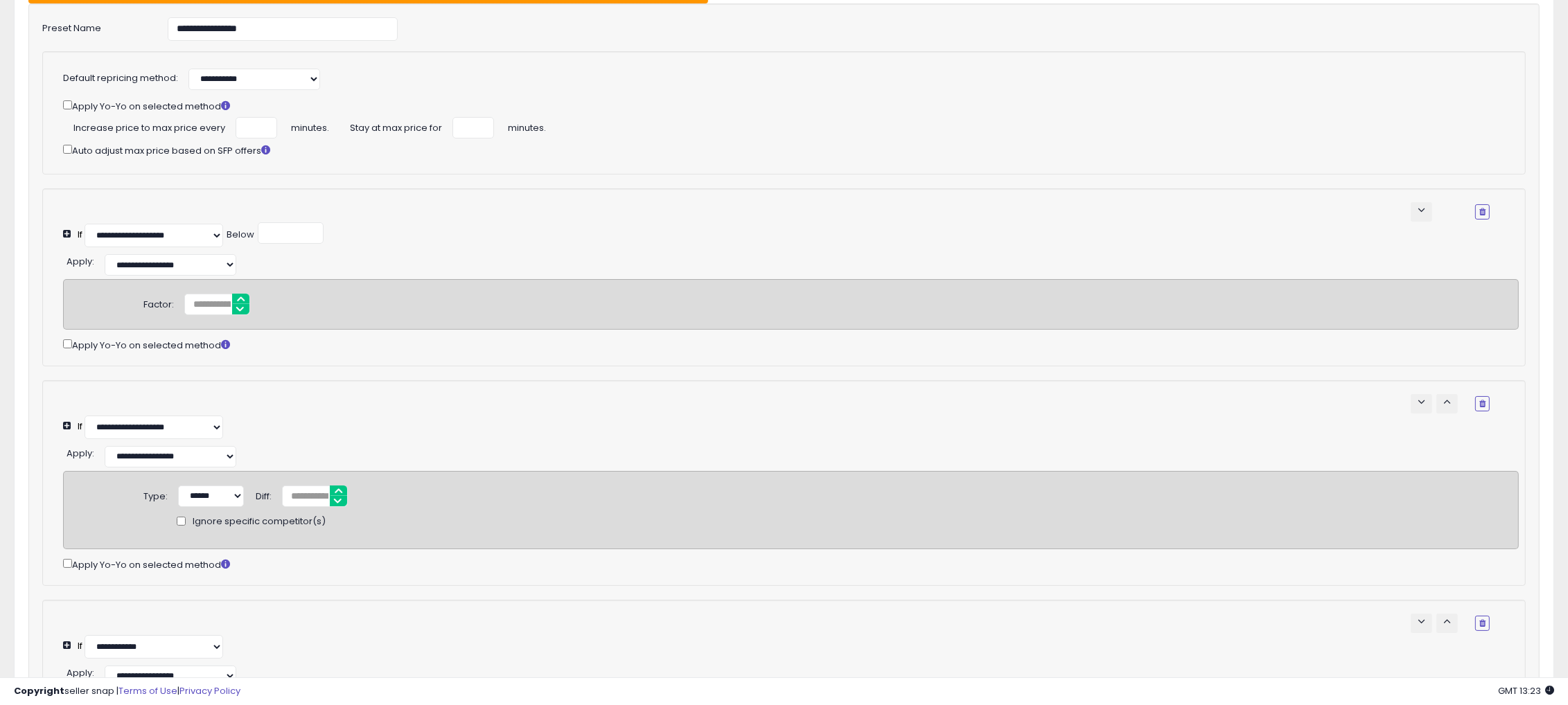
scroll to position [173, 0]
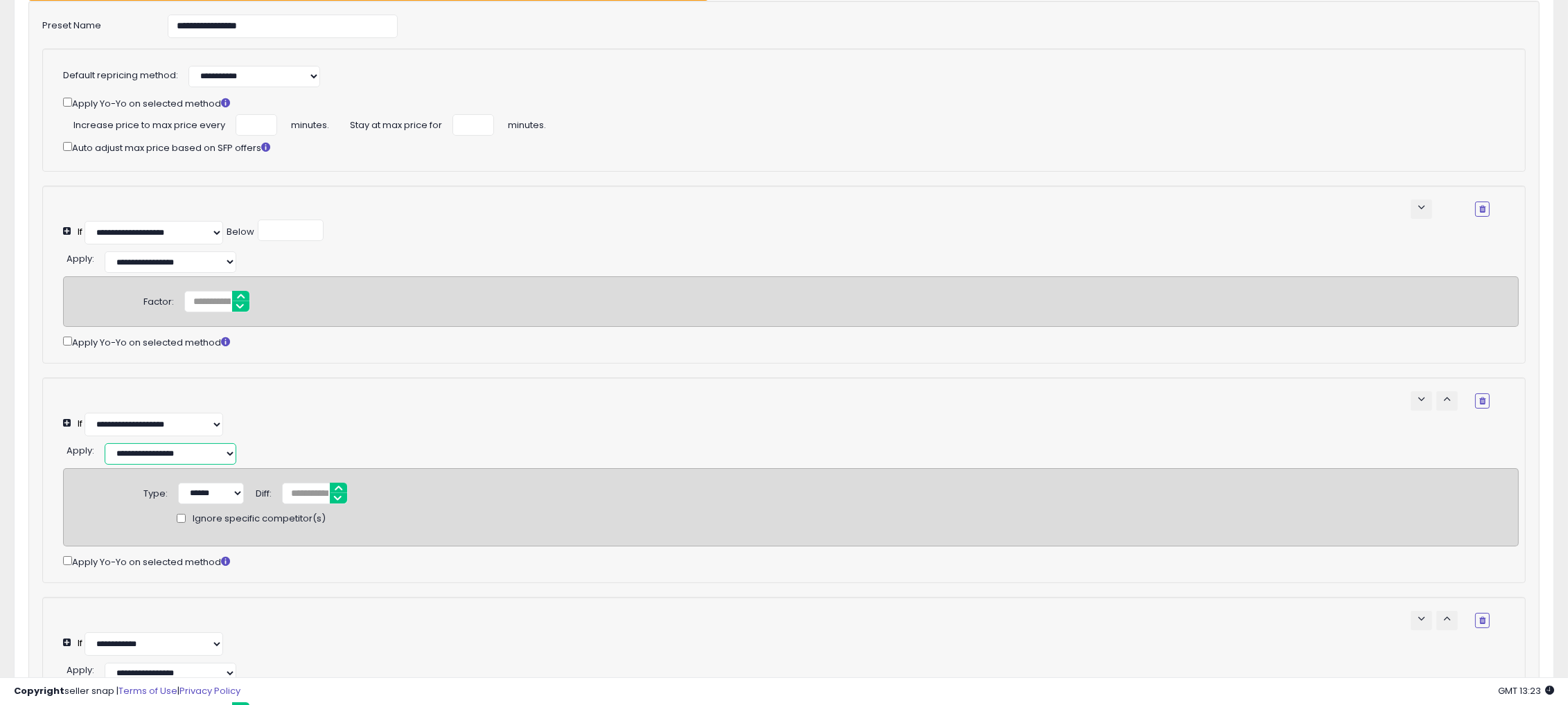
click at [210, 465] on select "**********" at bounding box center [170, 454] width 131 height 21
click at [397, 457] on div "**********" at bounding box center [790, 452] width 1456 height 25
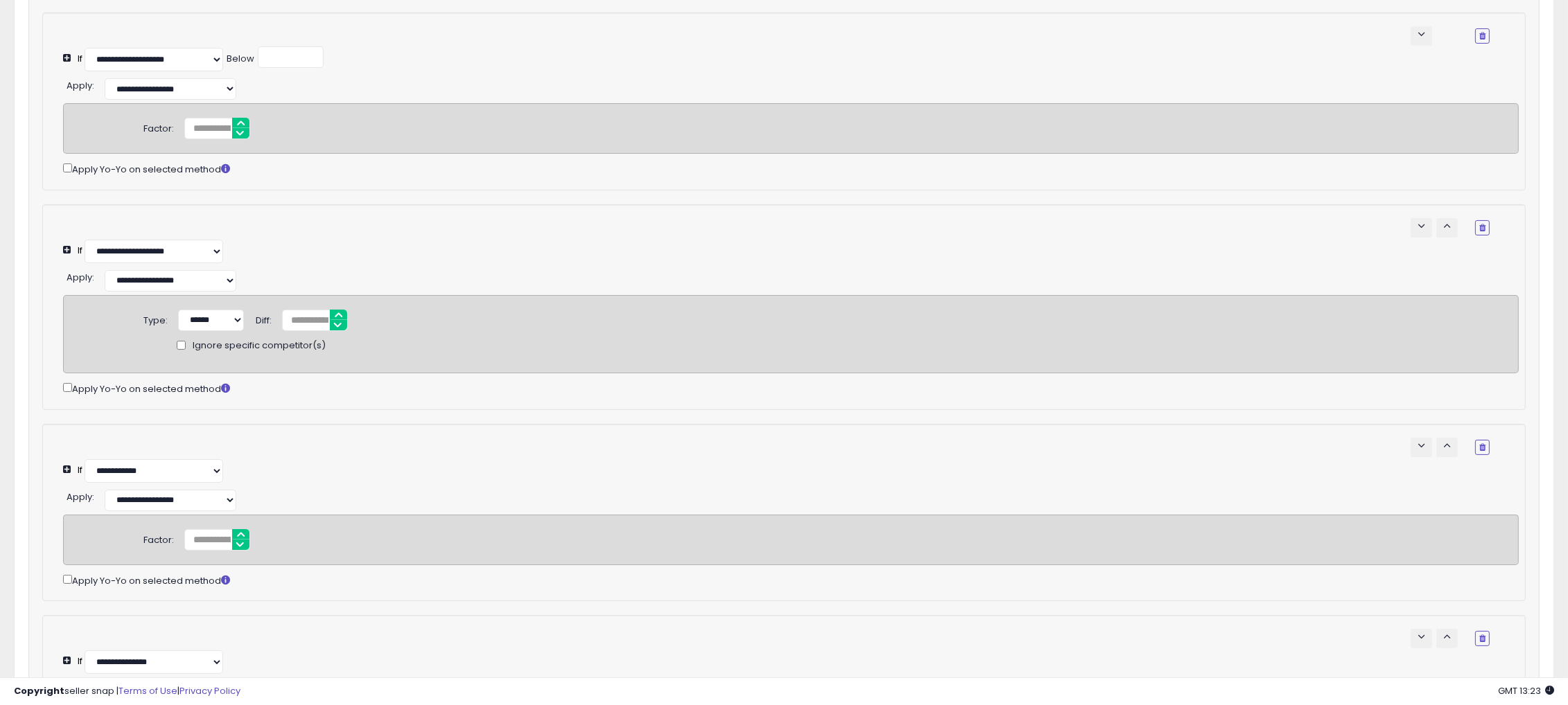
scroll to position [346, 0]
